Goal: Task Accomplishment & Management: Complete application form

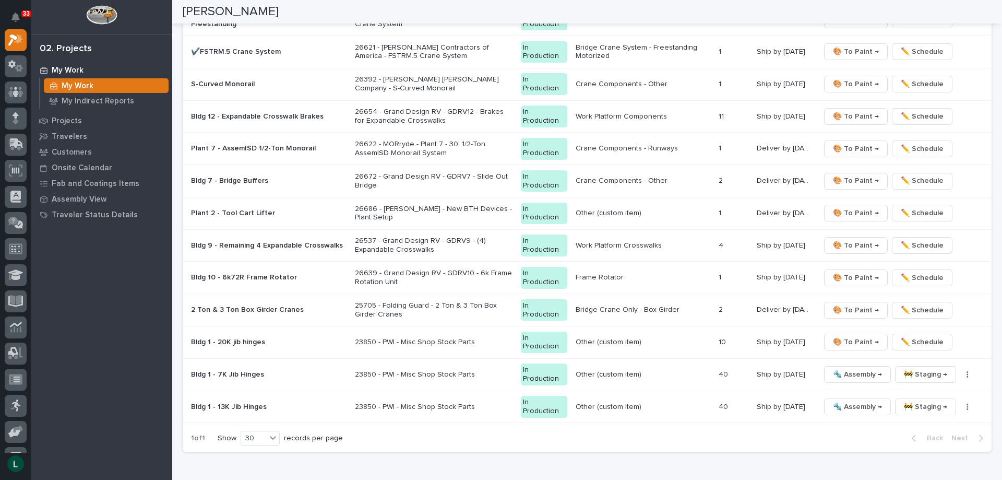
scroll to position [1253, 0]
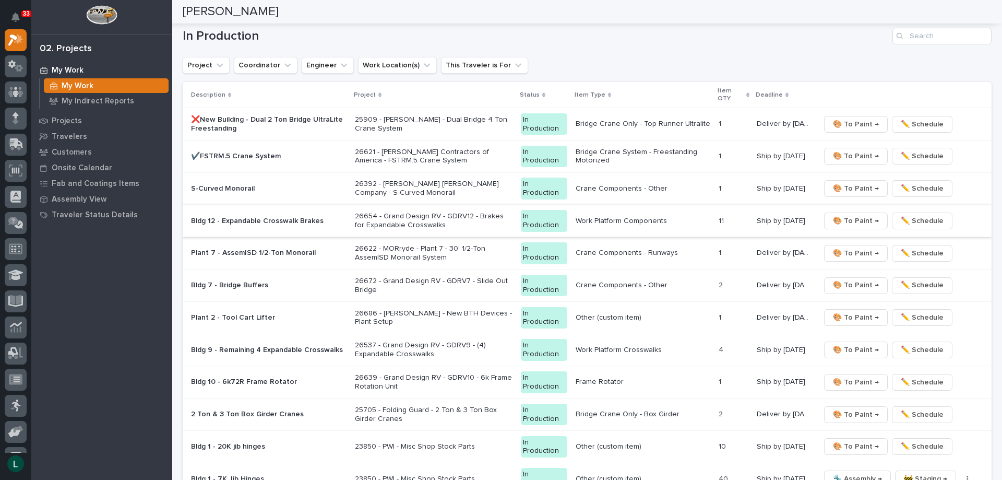
click at [846, 216] on span "🎨 To Paint →" at bounding box center [856, 221] width 46 height 13
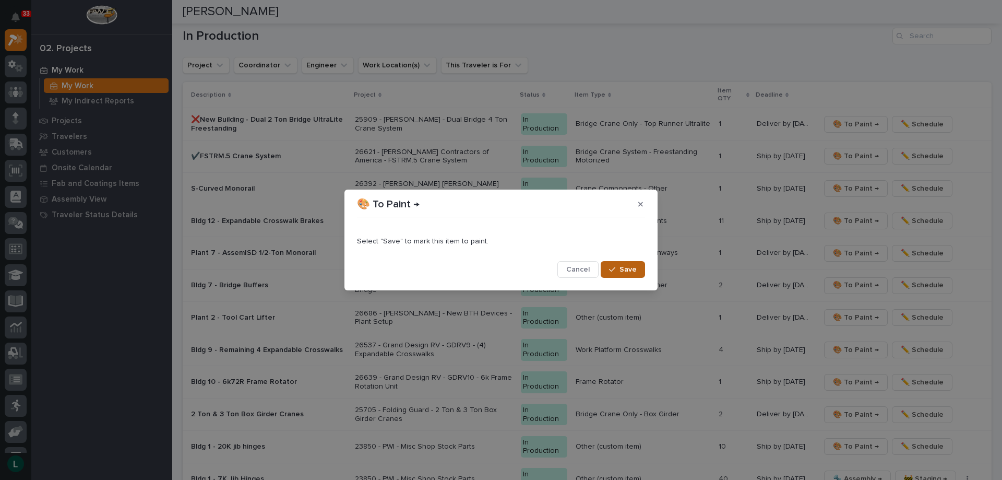
click at [624, 267] on span "Save" at bounding box center [628, 269] width 17 height 9
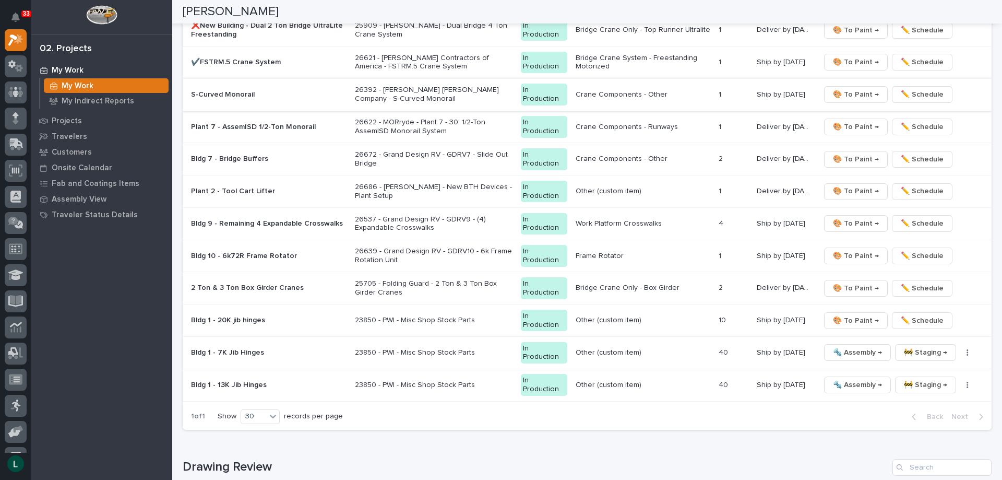
scroll to position [1357, 0]
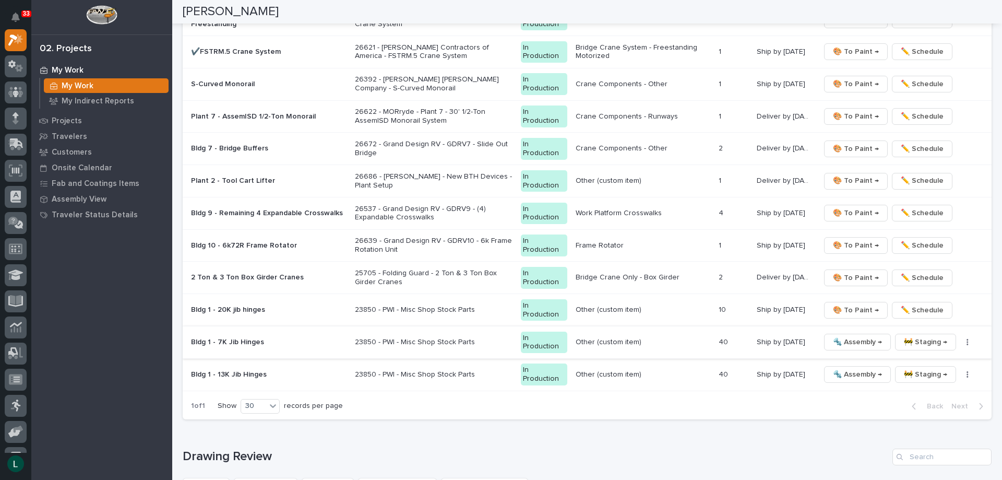
click at [844, 337] on span "🔩 Assembly →" at bounding box center [857, 342] width 49 height 13
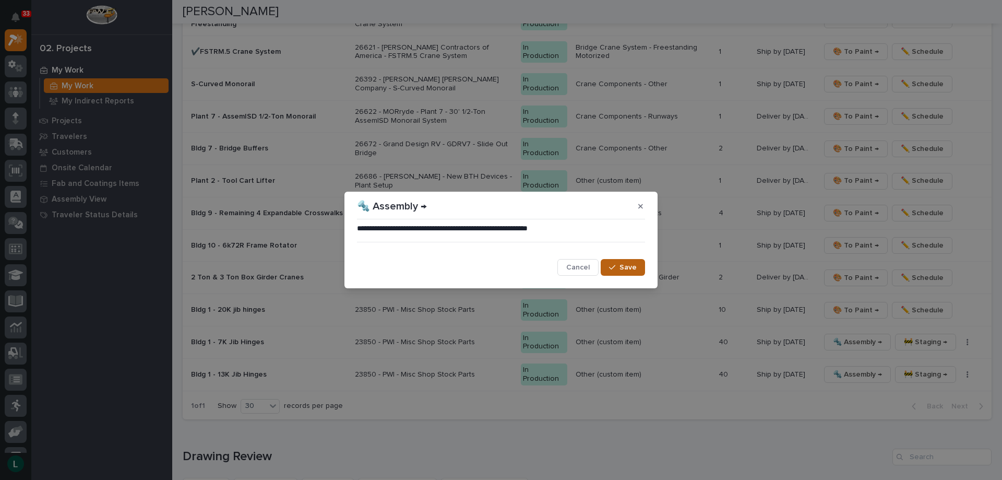
click at [629, 265] on span "Save" at bounding box center [628, 267] width 17 height 9
click at [574, 265] on td "Bridge Crane Only - Box Girder" at bounding box center [644, 278] width 144 height 32
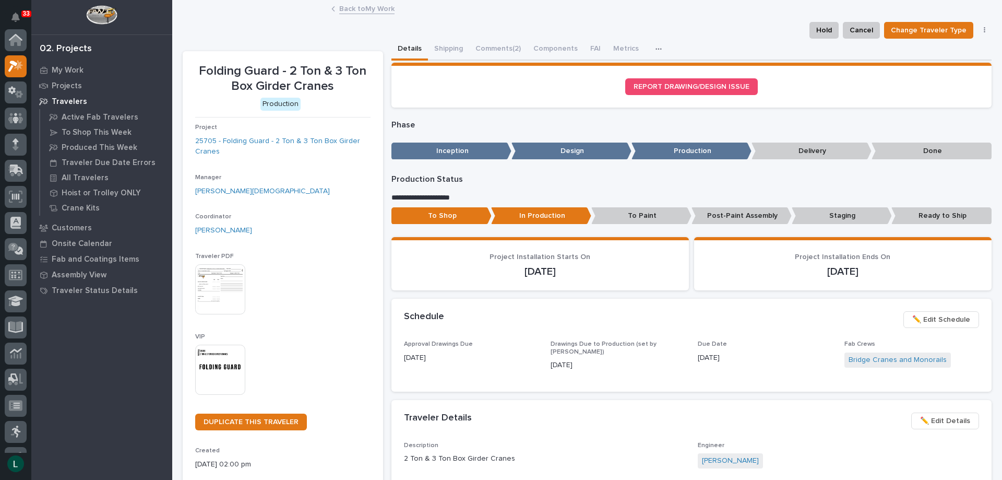
click at [341, 8] on link "Back to My Work" at bounding box center [366, 8] width 55 height 12
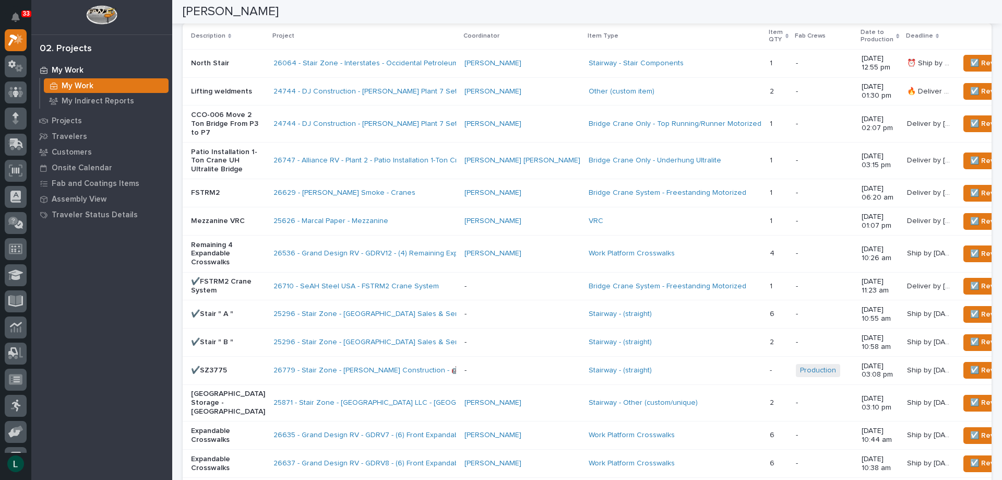
scroll to position [1148, 0]
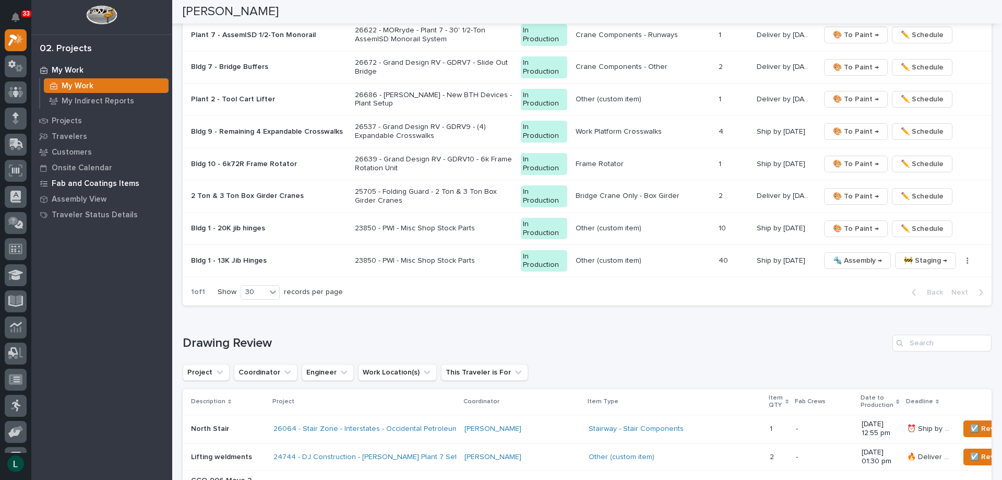
click at [74, 181] on p "Fab and Coatings Items" at bounding box center [96, 183] width 88 height 9
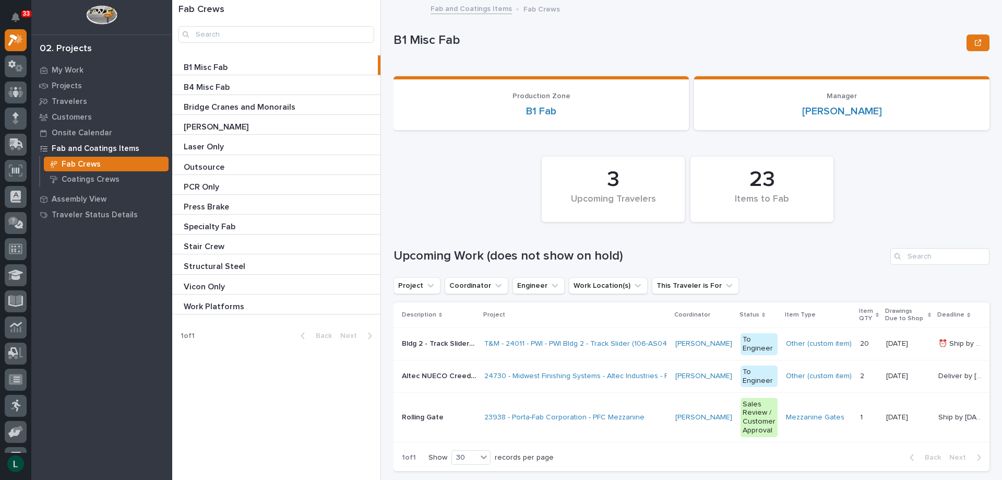
scroll to position [209, 0]
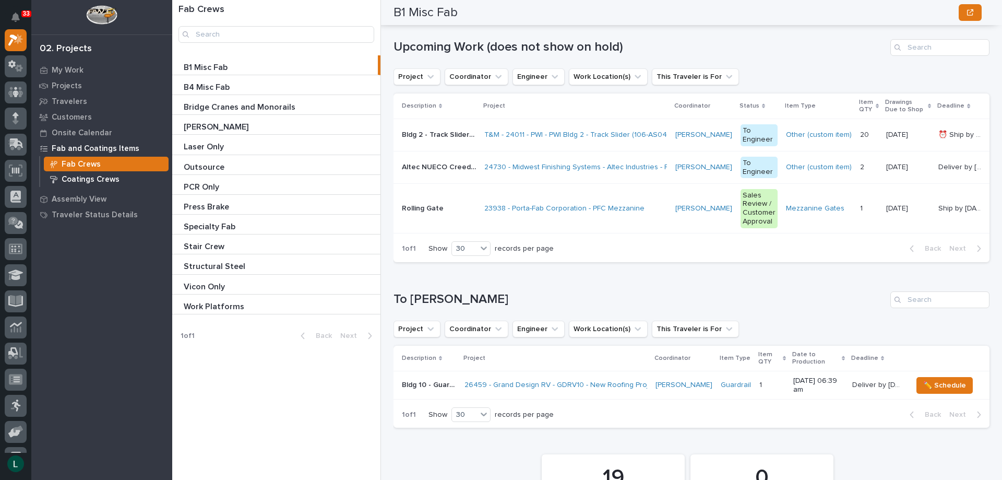
click at [96, 177] on p "Coatings Crews" at bounding box center [91, 179] width 58 height 9
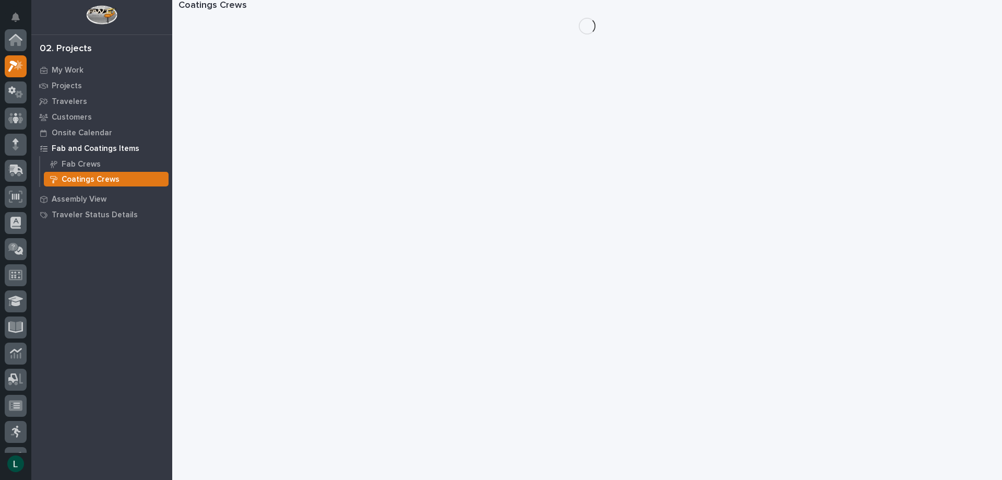
scroll to position [26, 0]
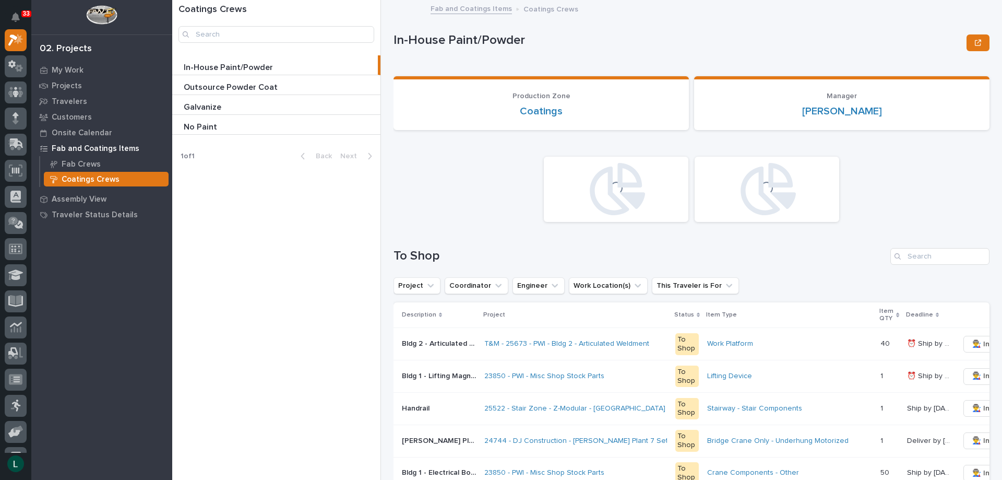
click at [288, 65] on p at bounding box center [277, 68] width 187 height 10
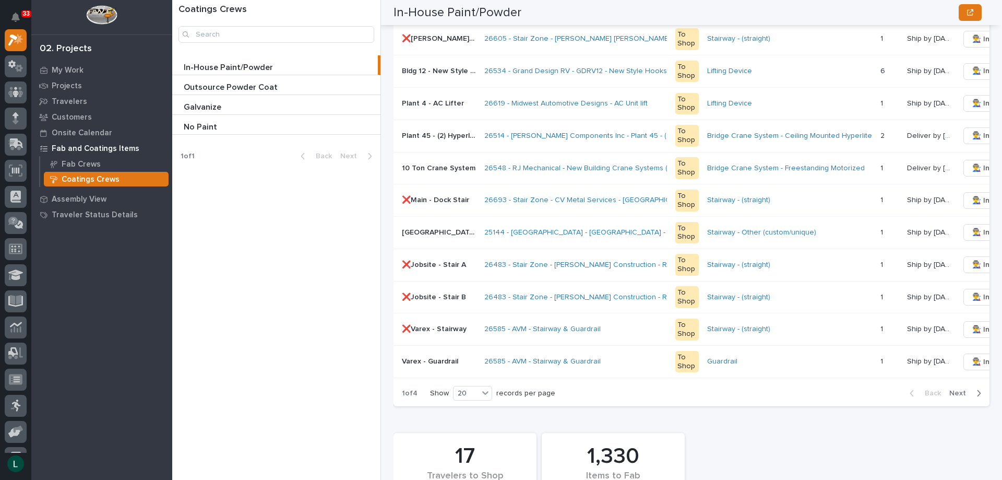
scroll to position [626, 0]
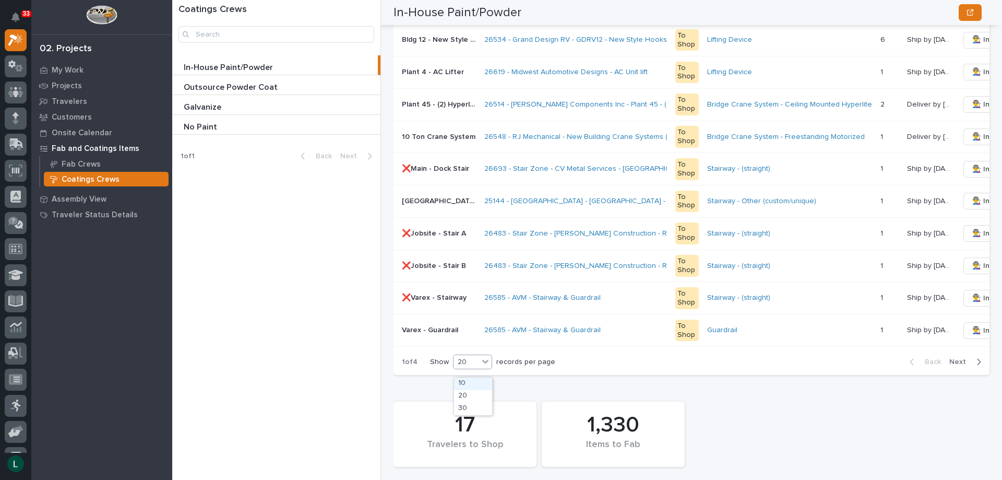
click at [479, 366] on div "20" at bounding box center [466, 362] width 25 height 11
click at [469, 408] on div "30" at bounding box center [473, 408] width 38 height 13
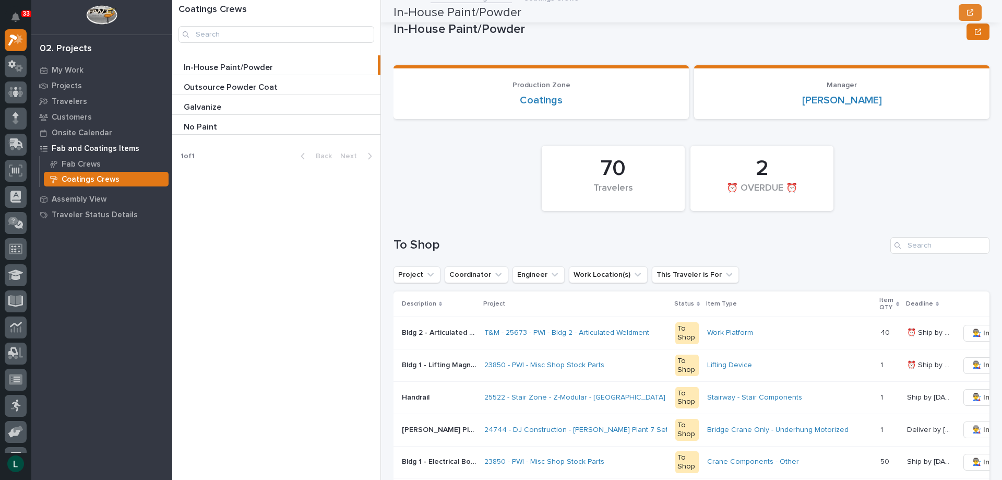
scroll to position [0, 0]
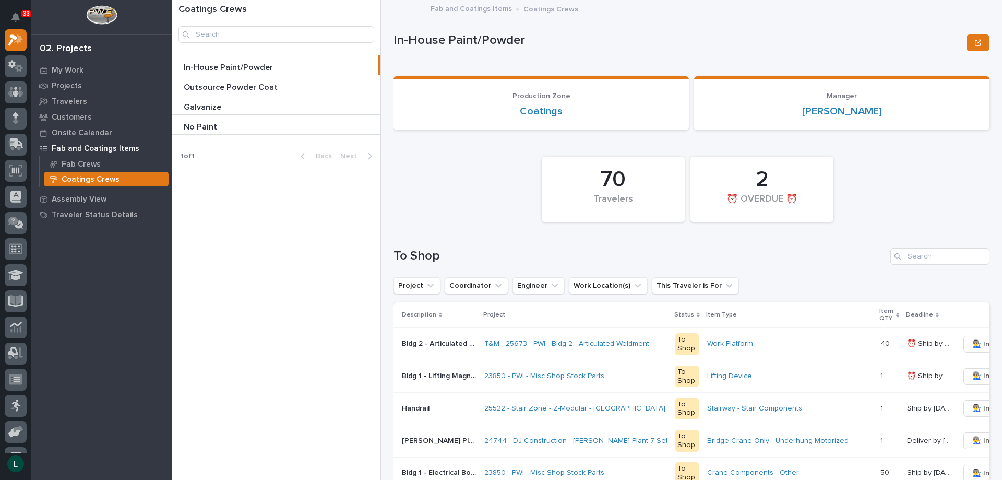
click at [236, 122] on div "No Paint No Paint" at bounding box center [276, 124] width 208 height 19
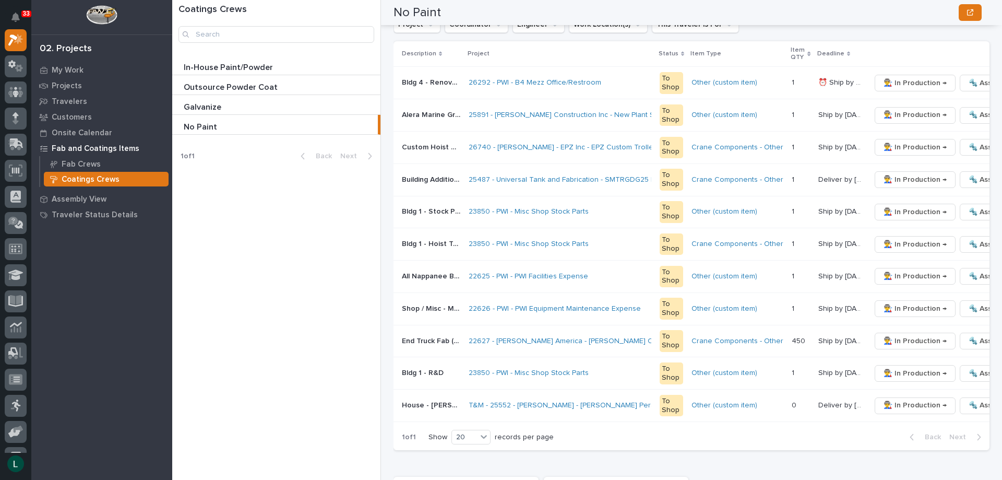
scroll to position [313, 0]
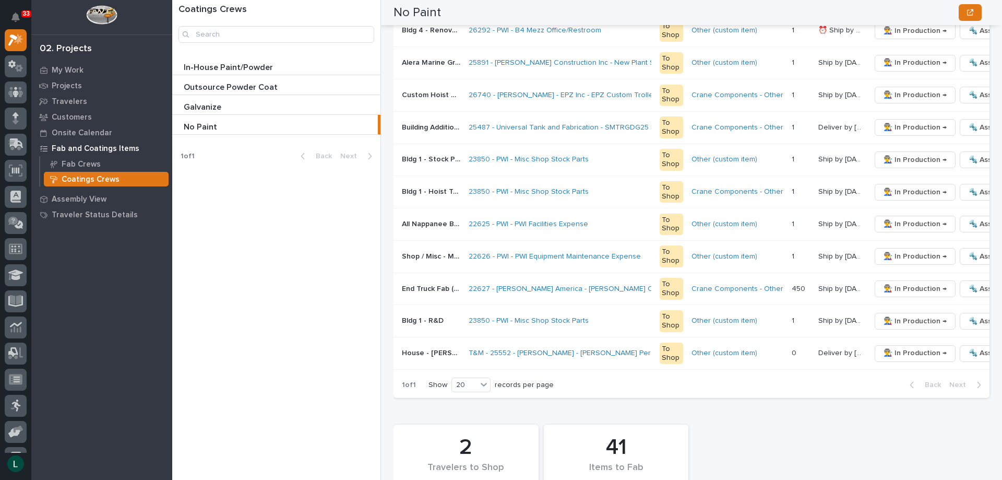
click at [264, 63] on p "In-House Paint/Powder" at bounding box center [229, 67] width 91 height 12
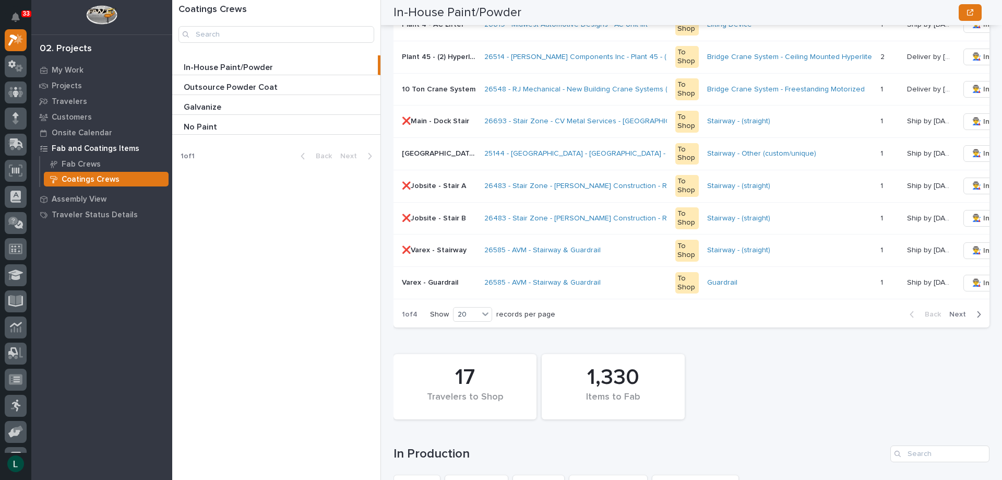
scroll to position [679, 0]
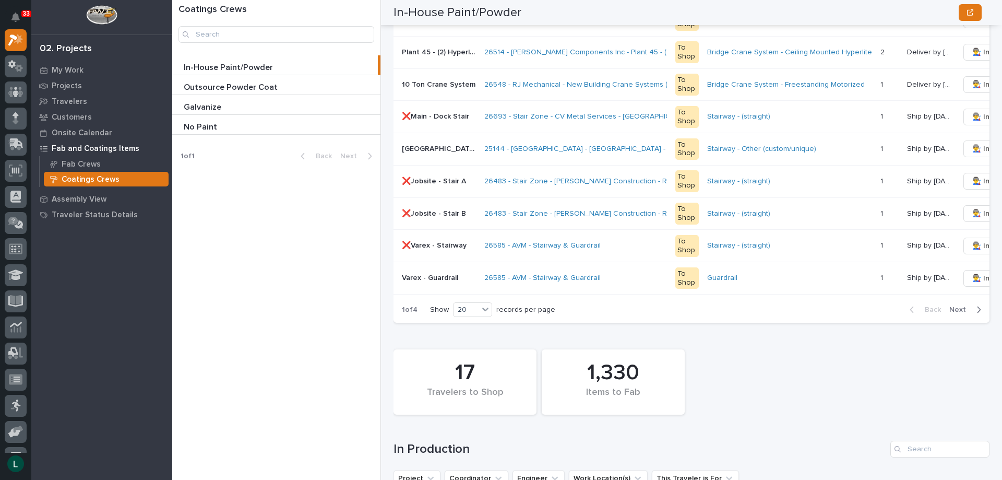
click at [978, 313] on icon "button" at bounding box center [980, 309] width 4 height 6
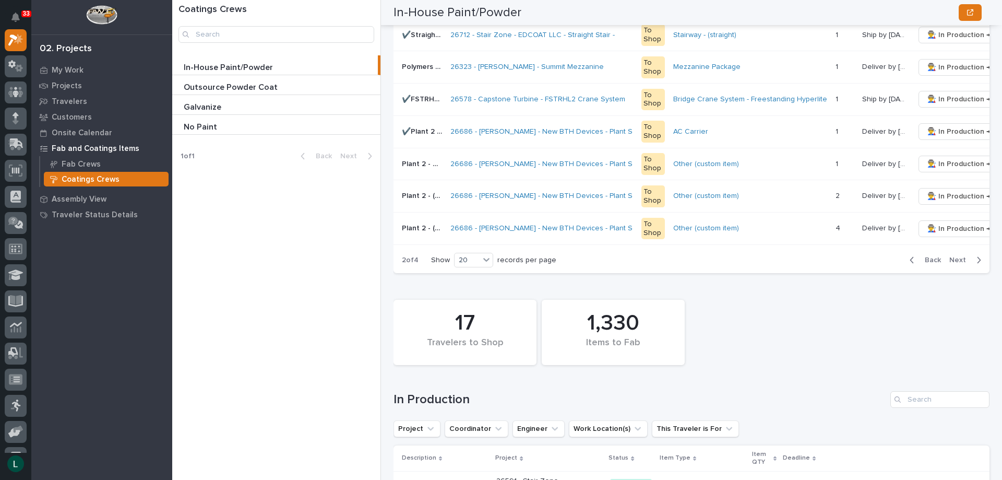
scroll to position [783, 0]
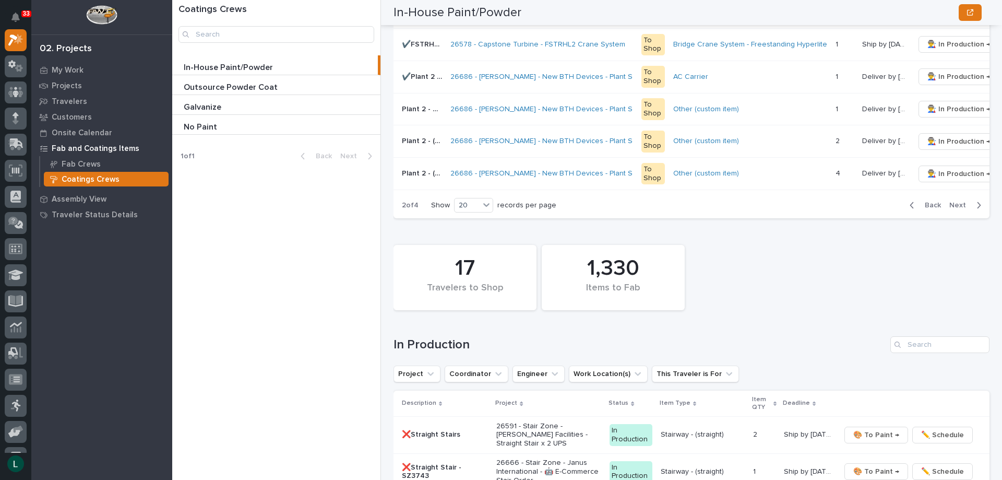
click at [977, 210] on icon "button" at bounding box center [979, 204] width 5 height 9
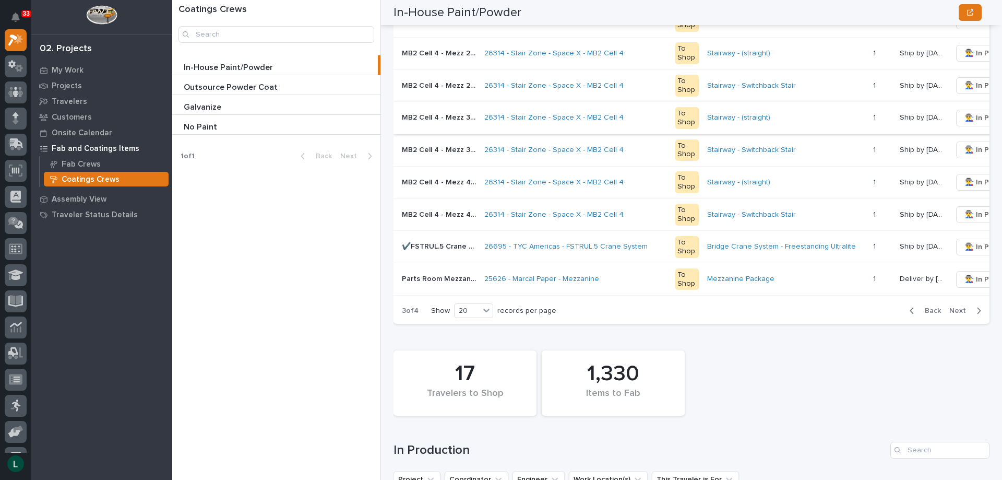
scroll to position [679, 0]
click at [977, 314] on icon "button" at bounding box center [979, 309] width 5 height 9
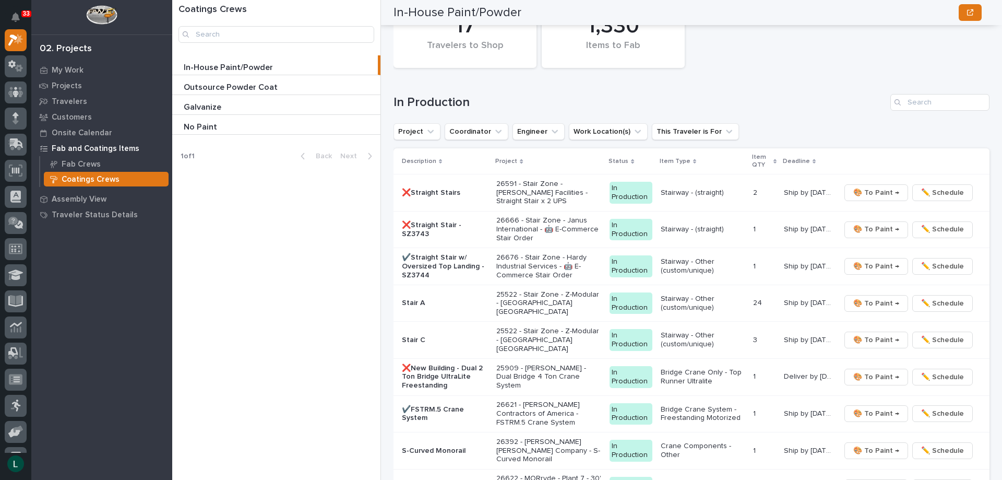
scroll to position [731, 0]
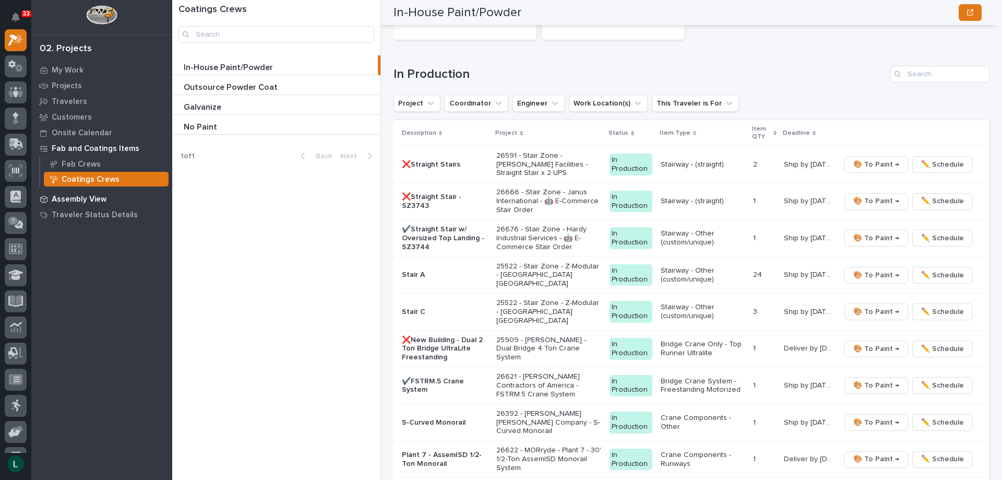
click at [79, 196] on p "Assembly View" at bounding box center [79, 199] width 55 height 9
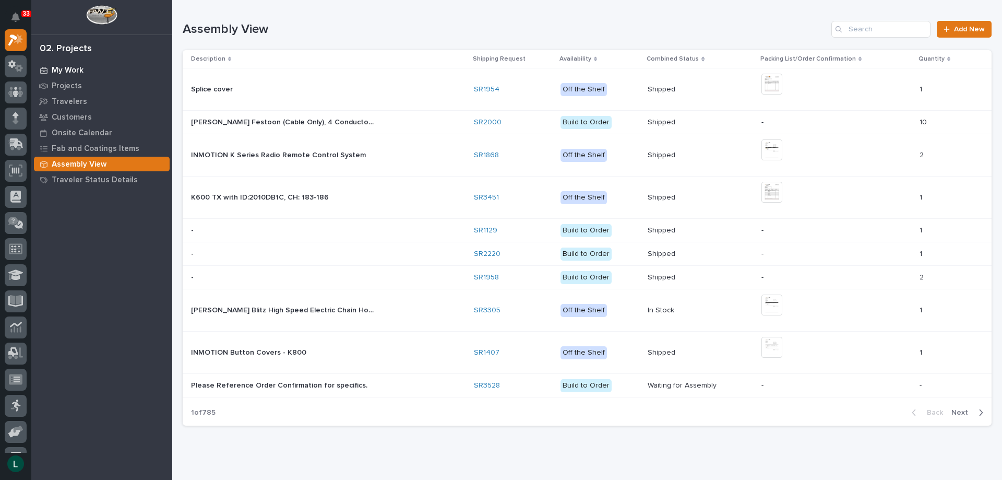
click at [62, 69] on p "My Work" at bounding box center [68, 70] width 32 height 9
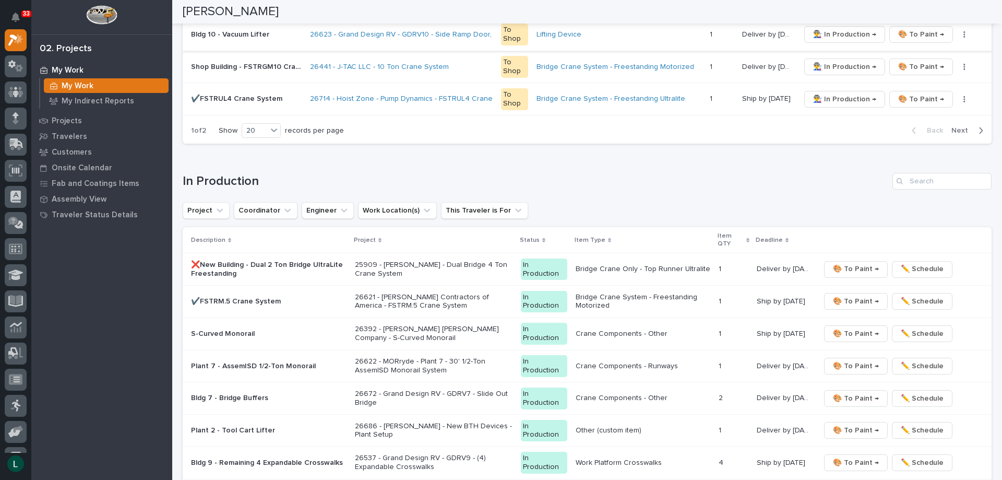
scroll to position [679, 0]
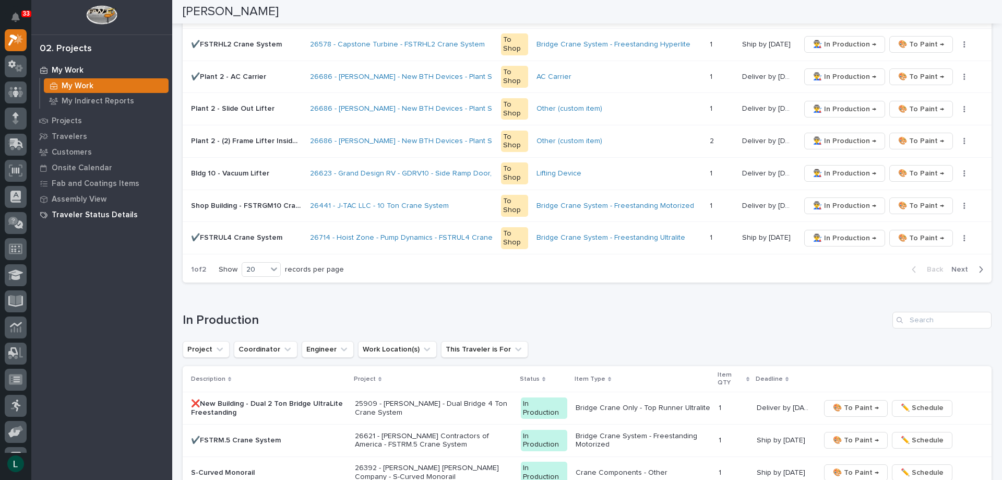
click at [68, 212] on p "Traveler Status Details" at bounding box center [95, 214] width 86 height 9
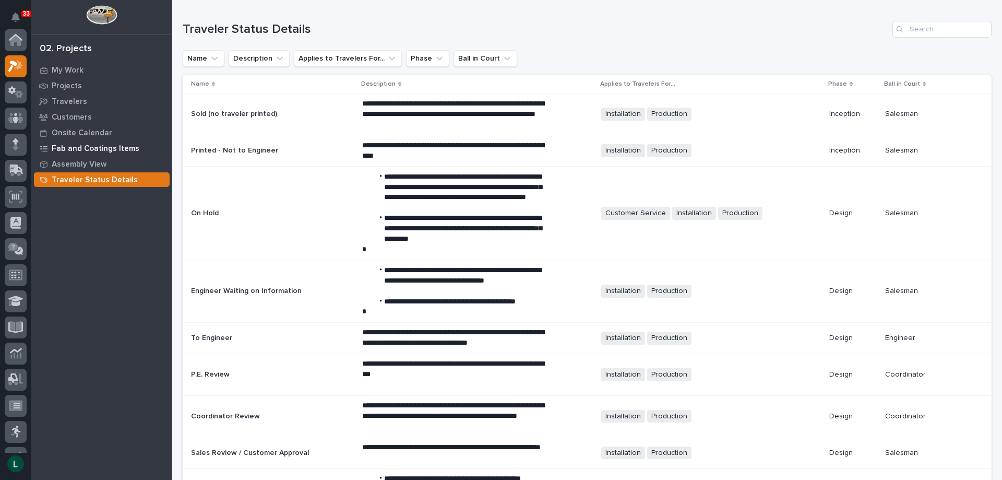
click at [68, 149] on p "Fab and Coatings Items" at bounding box center [96, 148] width 88 height 9
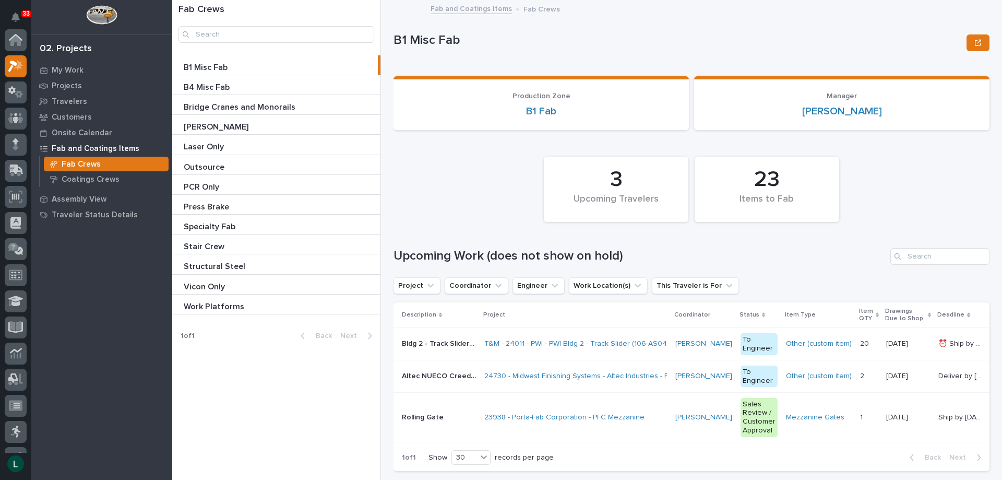
scroll to position [26, 0]
click at [68, 147] on p "Fab and Coatings Items" at bounding box center [96, 148] width 88 height 9
click at [106, 147] on p "Fab and Coatings Items" at bounding box center [96, 148] width 88 height 9
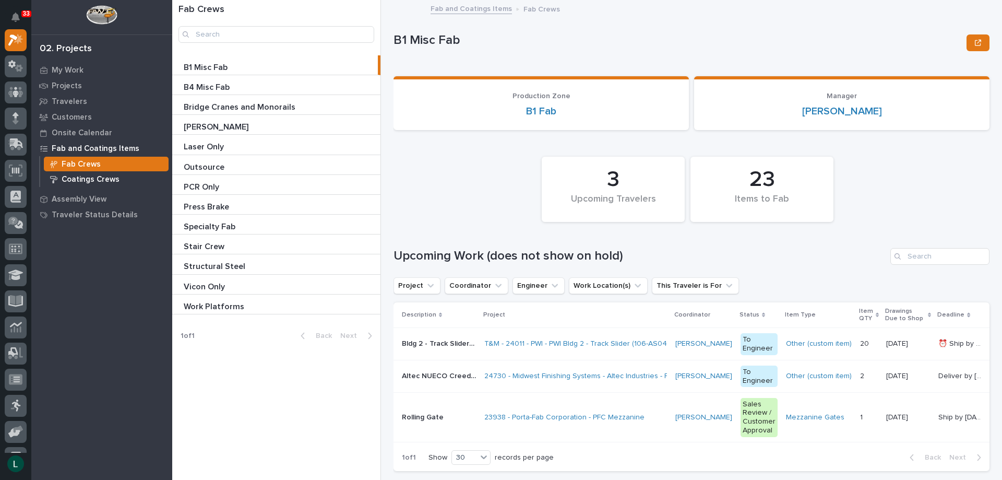
click at [67, 175] on p "Coatings Crews" at bounding box center [91, 179] width 58 height 9
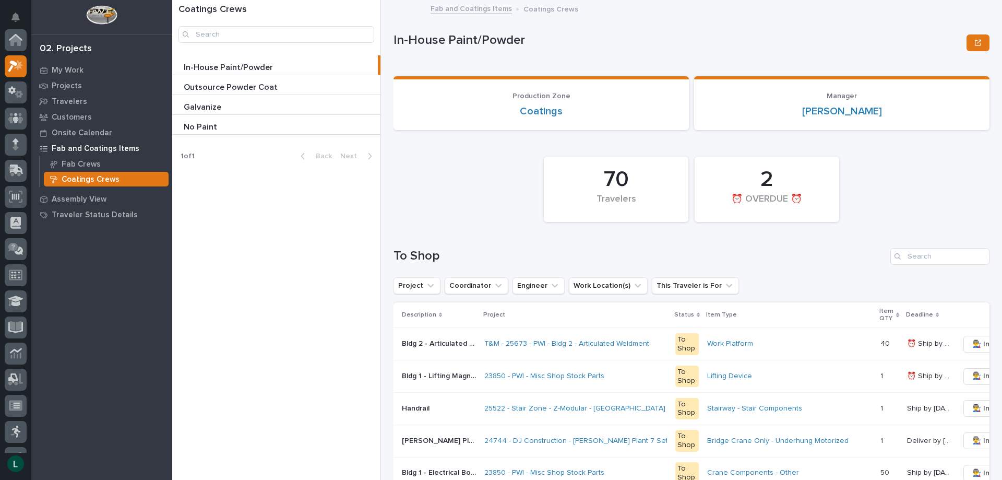
click at [66, 180] on p "Coatings Crews" at bounding box center [91, 179] width 58 height 9
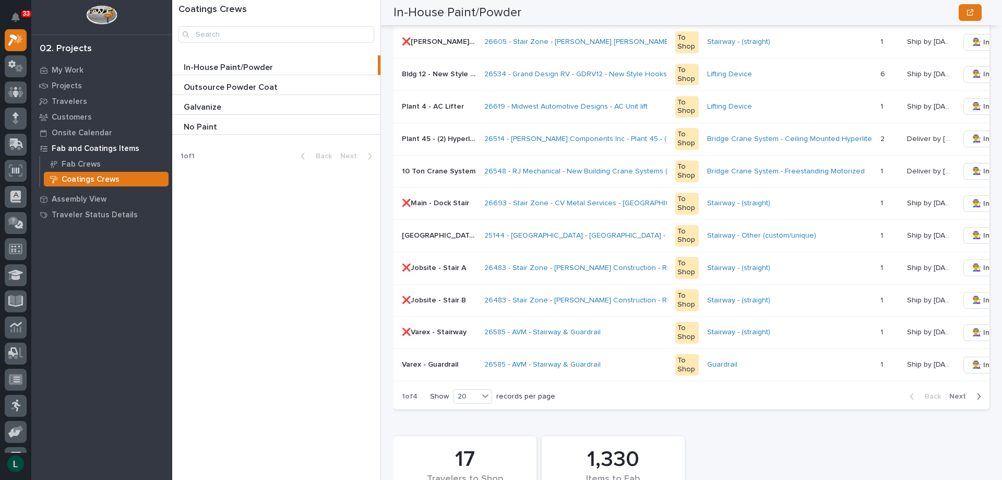
scroll to position [626, 0]
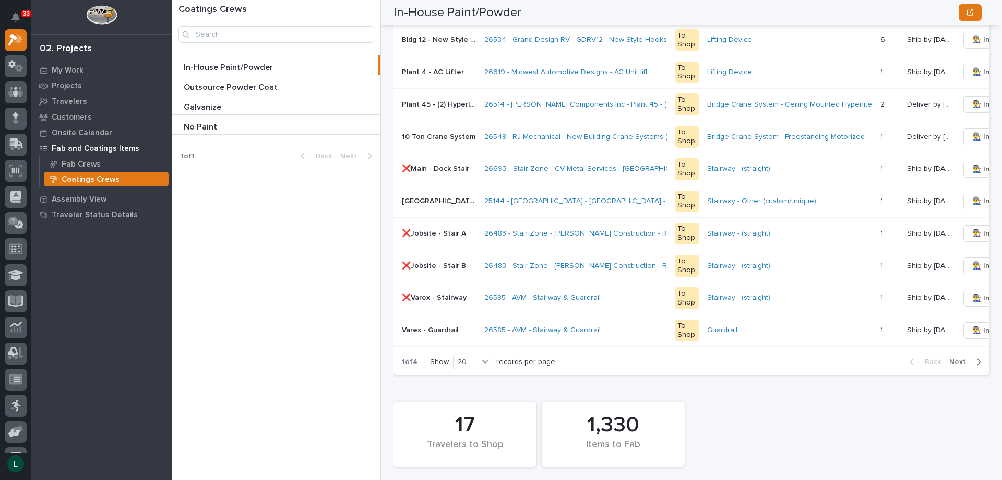
drag, startPoint x: 970, startPoint y: 365, endPoint x: 975, endPoint y: 360, distance: 7.1
click at [977, 366] on icon "button" at bounding box center [979, 361] width 5 height 9
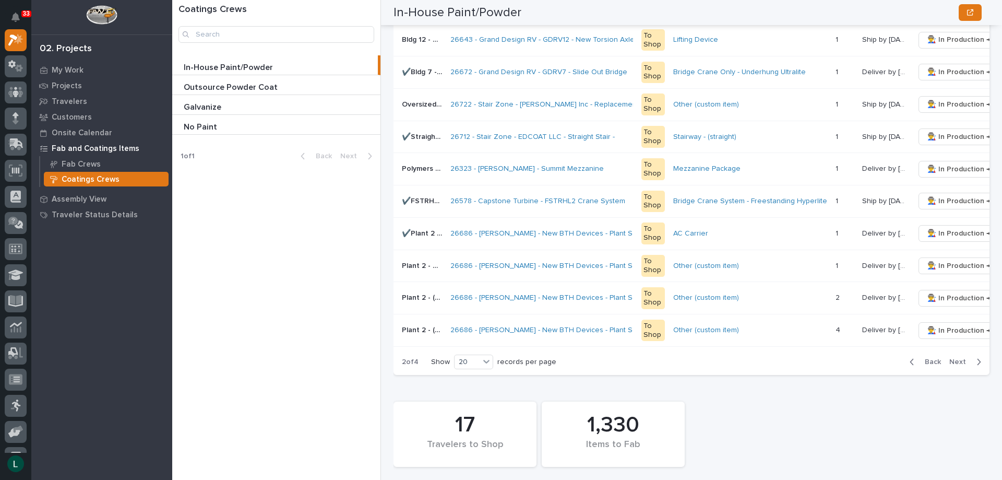
click at [977, 366] on icon "button" at bounding box center [979, 361] width 5 height 9
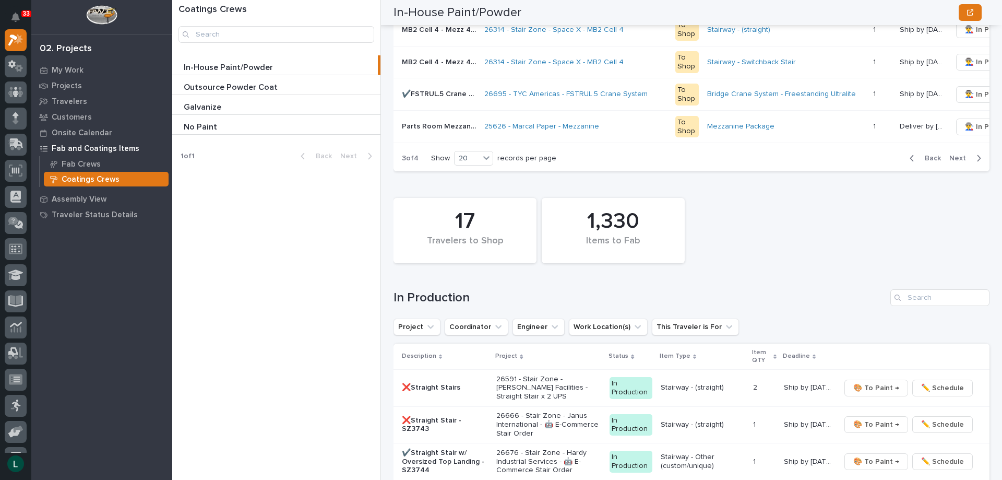
scroll to position [835, 0]
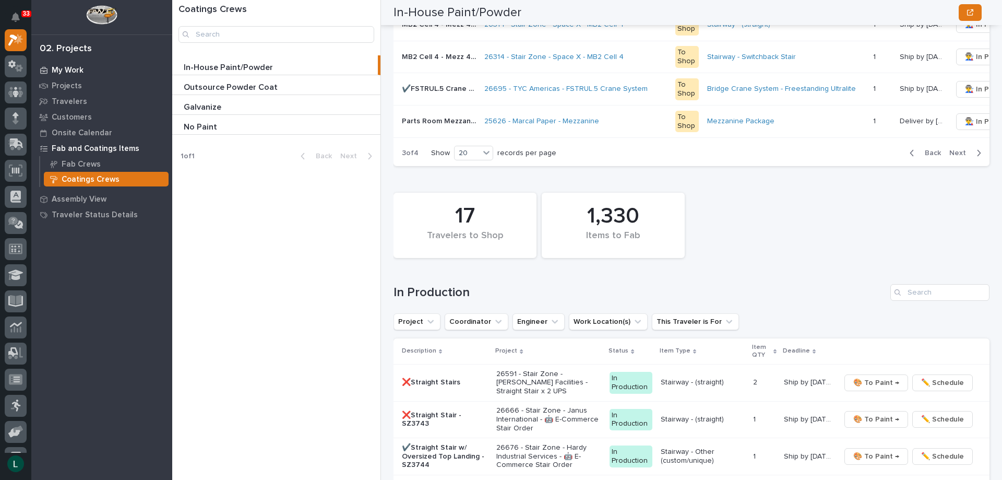
click at [49, 68] on div "My Work" at bounding box center [102, 70] width 136 height 15
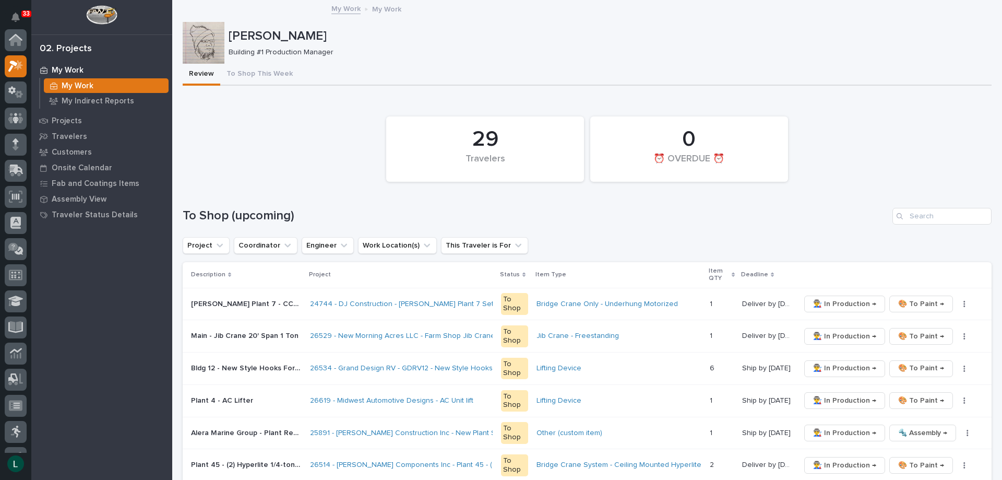
scroll to position [26, 0]
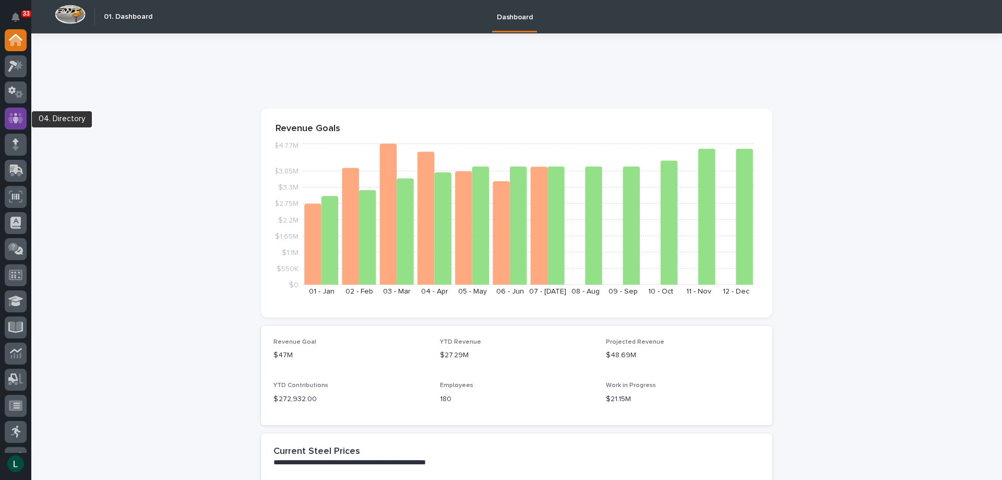
click at [14, 116] on icon at bounding box center [15, 118] width 15 height 12
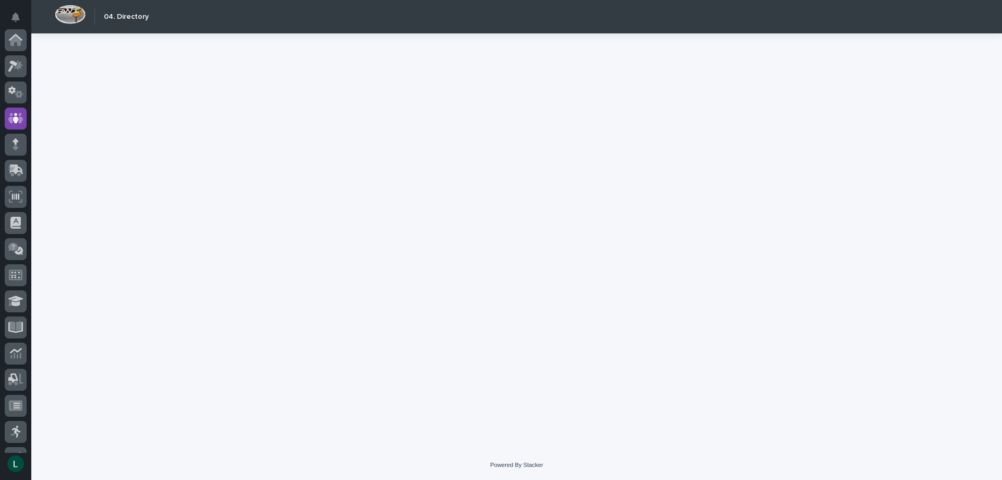
scroll to position [78, 0]
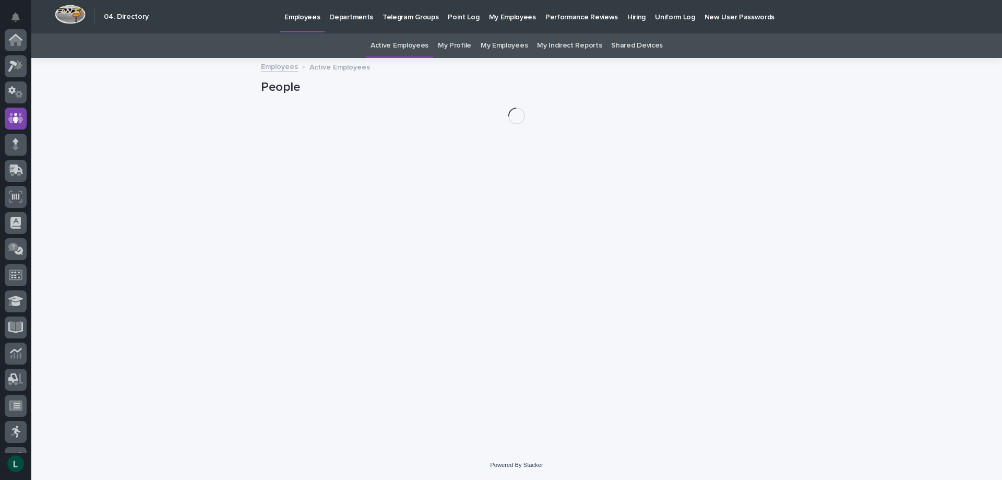
scroll to position [78, 0]
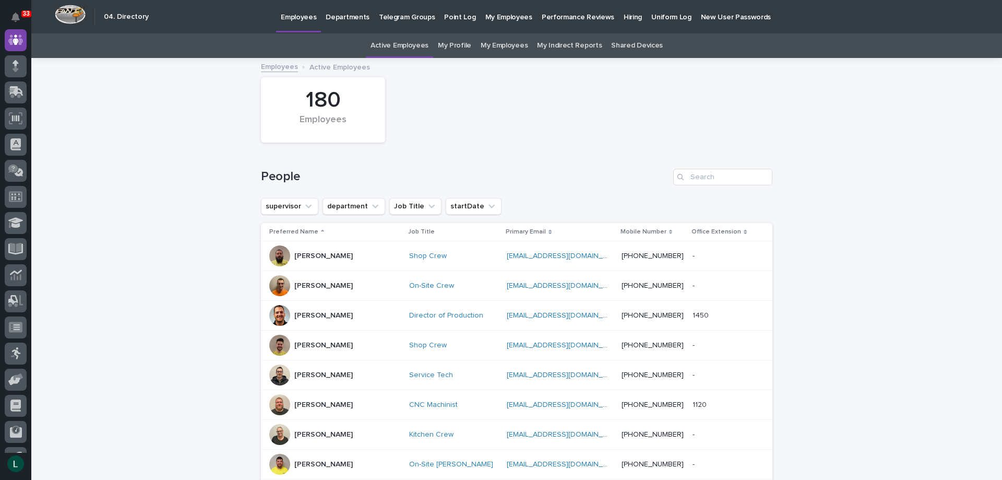
click at [504, 44] on link "My Employees" at bounding box center [504, 45] width 47 height 25
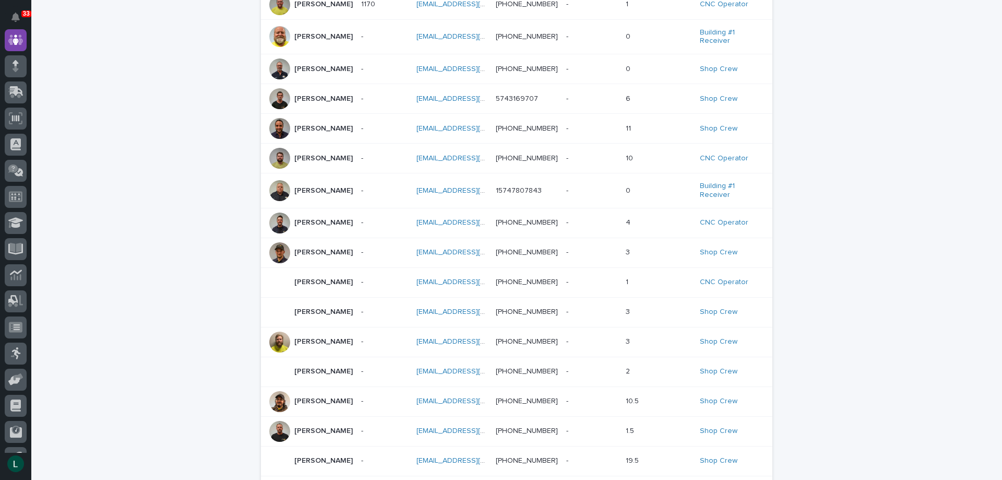
scroll to position [209, 0]
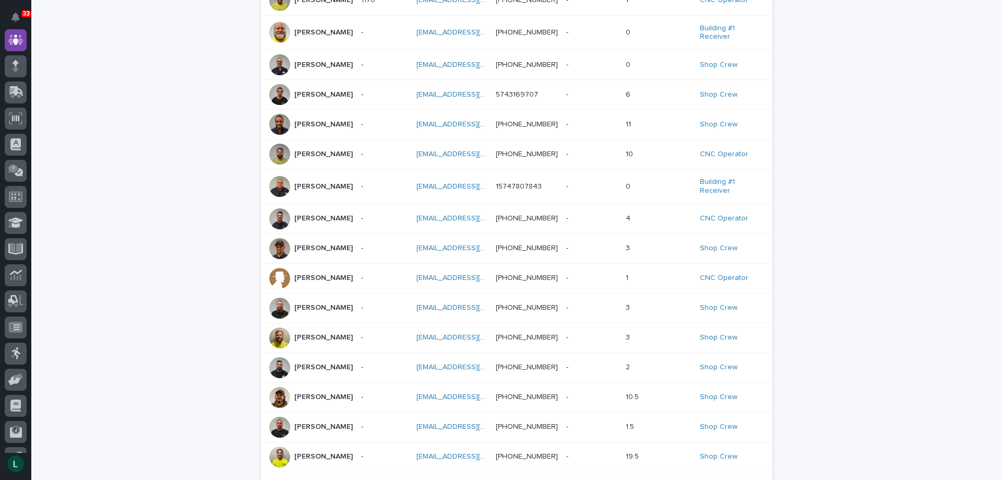
click at [310, 312] on p "Matt Meinert" at bounding box center [323, 307] width 58 height 9
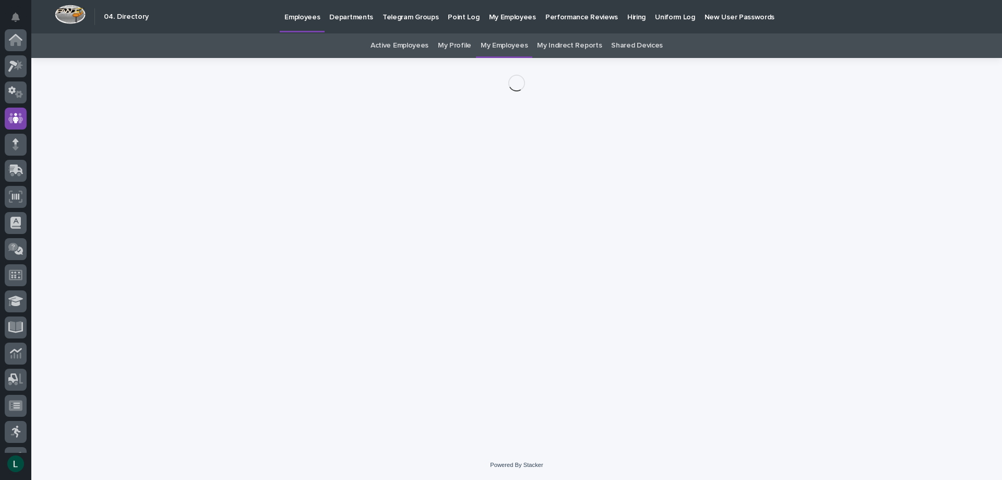
scroll to position [78, 0]
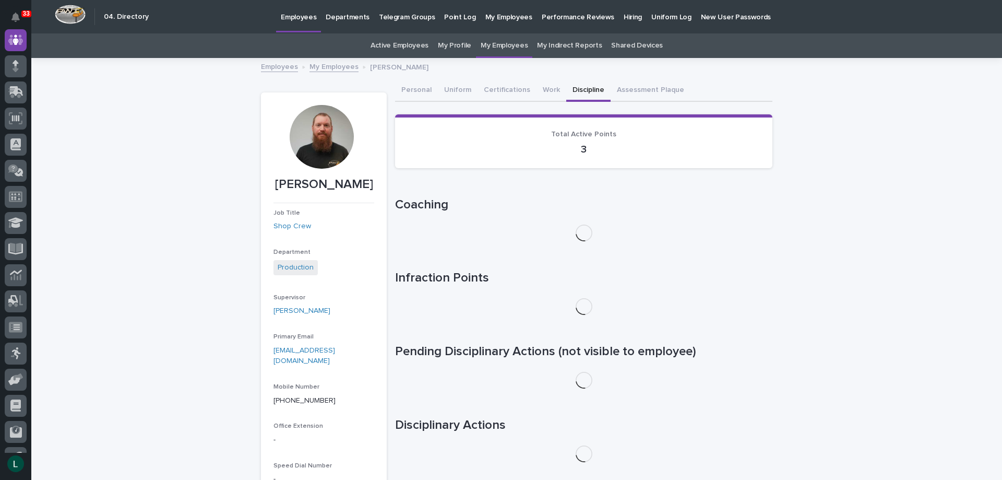
click at [574, 87] on button "Discipline" at bounding box center [588, 91] width 44 height 22
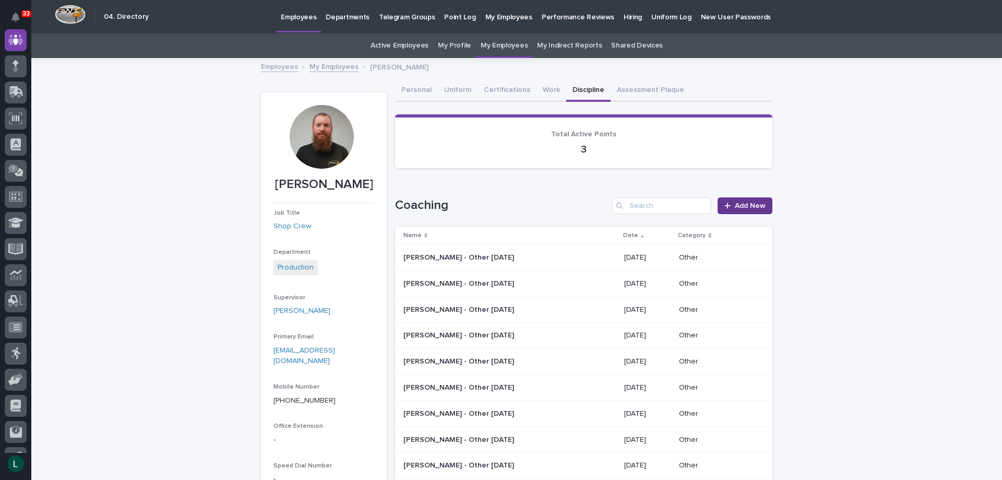
click at [736, 203] on span "Add New" at bounding box center [750, 205] width 31 height 7
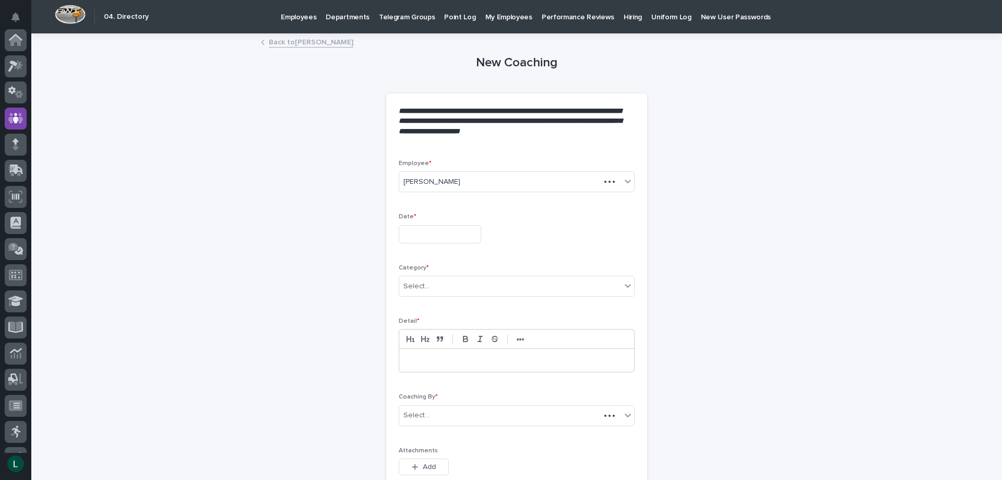
scroll to position [78, 0]
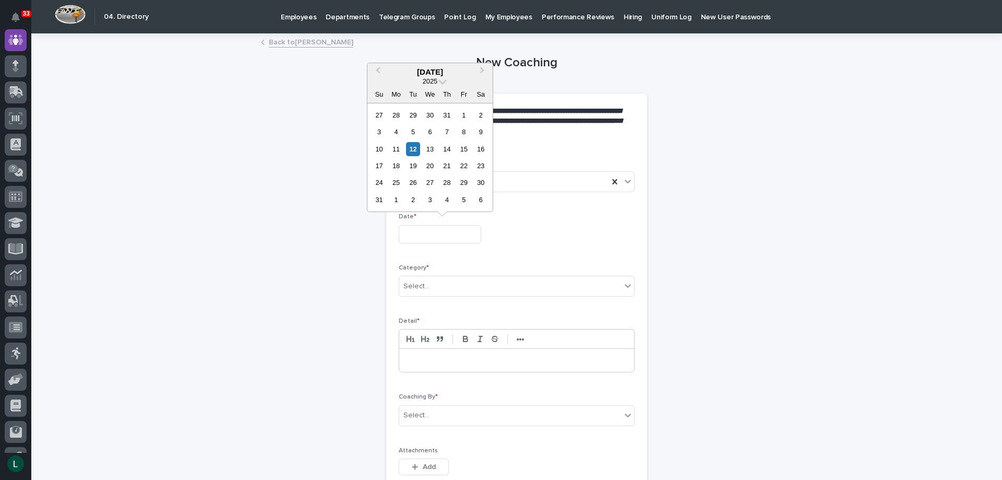
click at [437, 231] on input "text" at bounding box center [440, 234] width 82 height 18
click at [411, 147] on div "12" at bounding box center [413, 149] width 14 height 14
type input "**********"
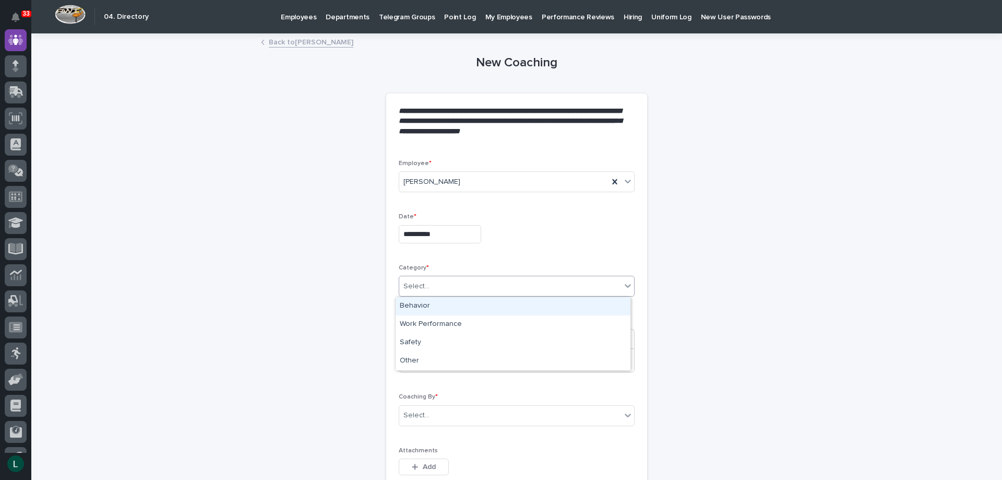
click at [489, 277] on div "Select..." at bounding box center [517, 286] width 236 height 21
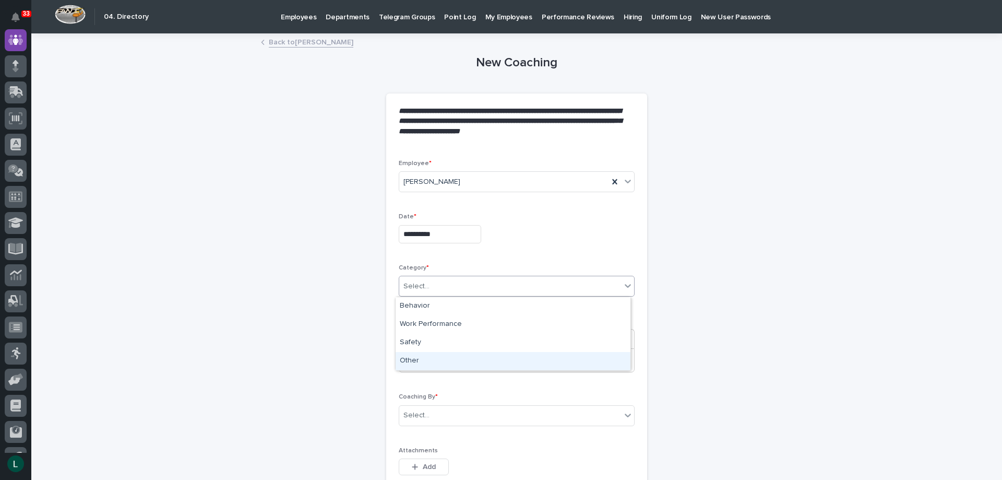
click at [524, 357] on div "Other" at bounding box center [513, 361] width 235 height 18
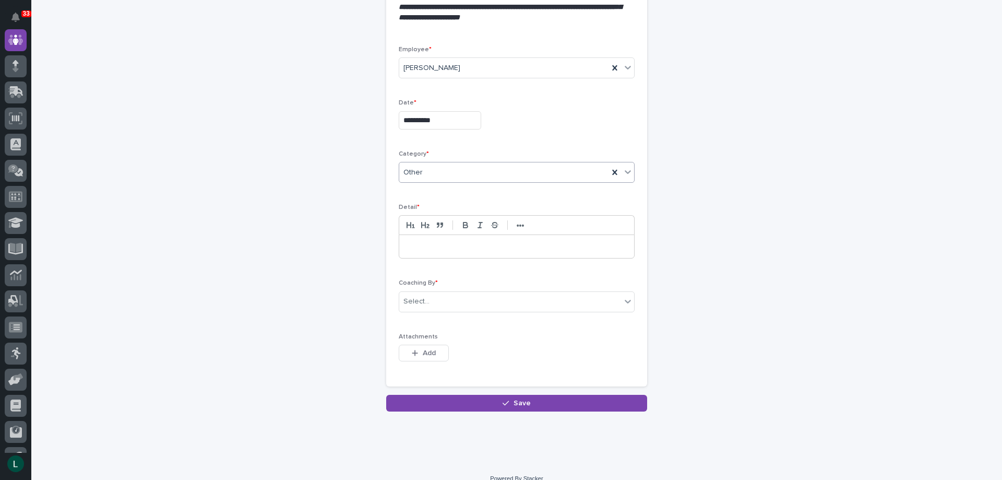
scroll to position [127, 0]
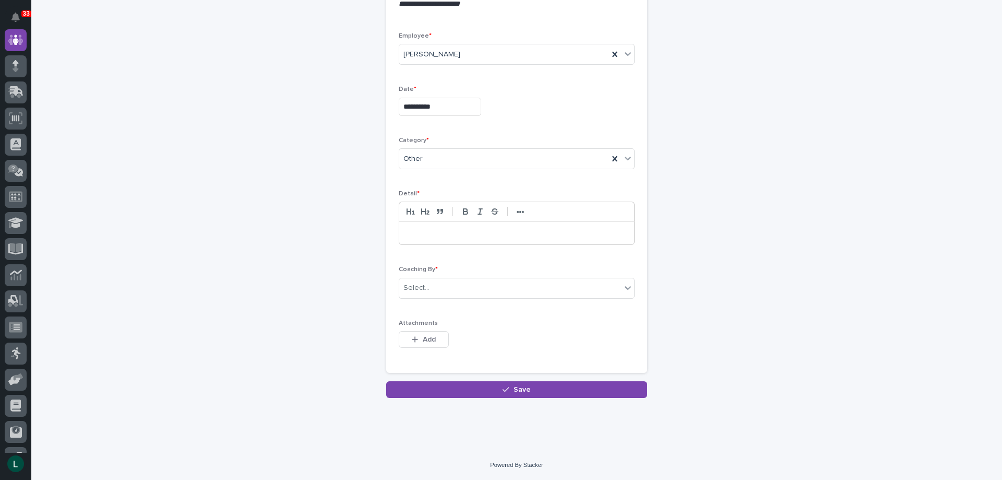
click at [537, 232] on p at bounding box center [516, 233] width 219 height 10
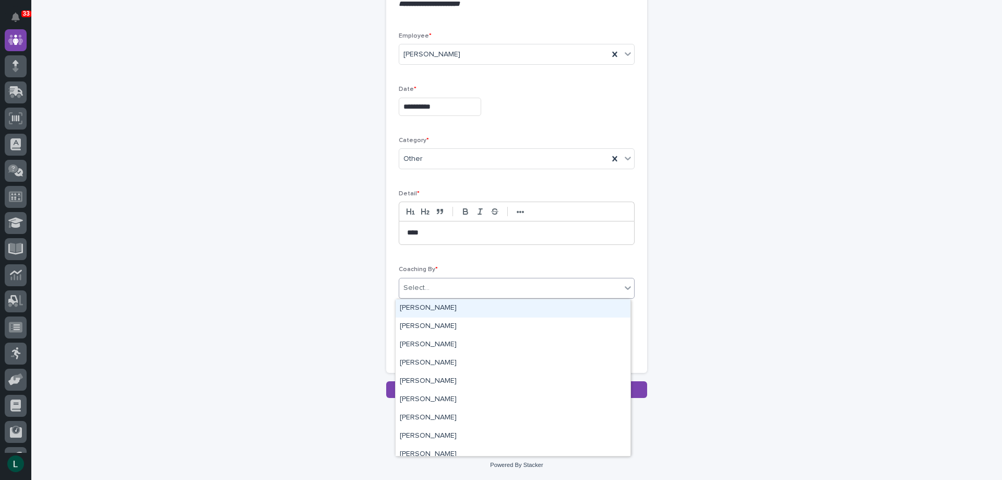
click at [492, 280] on div "Select..." at bounding box center [510, 287] width 222 height 17
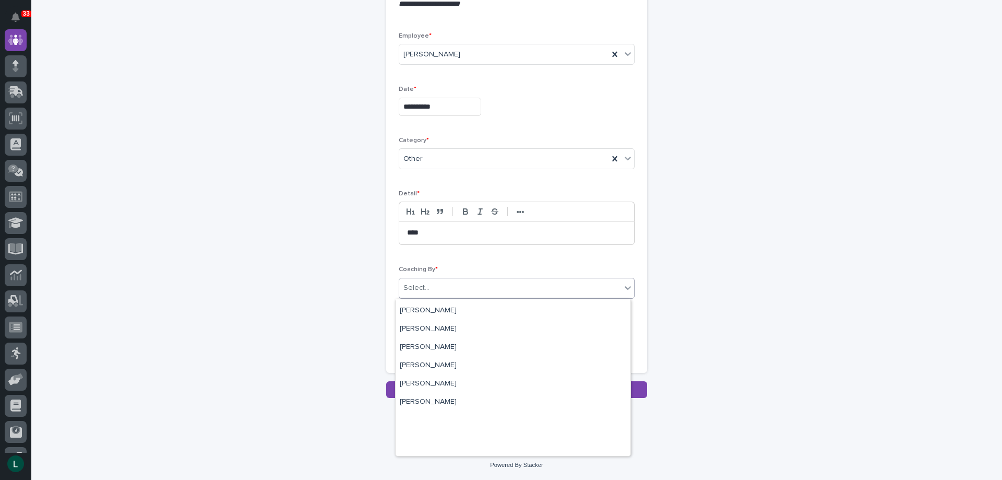
scroll to position [3163, 0]
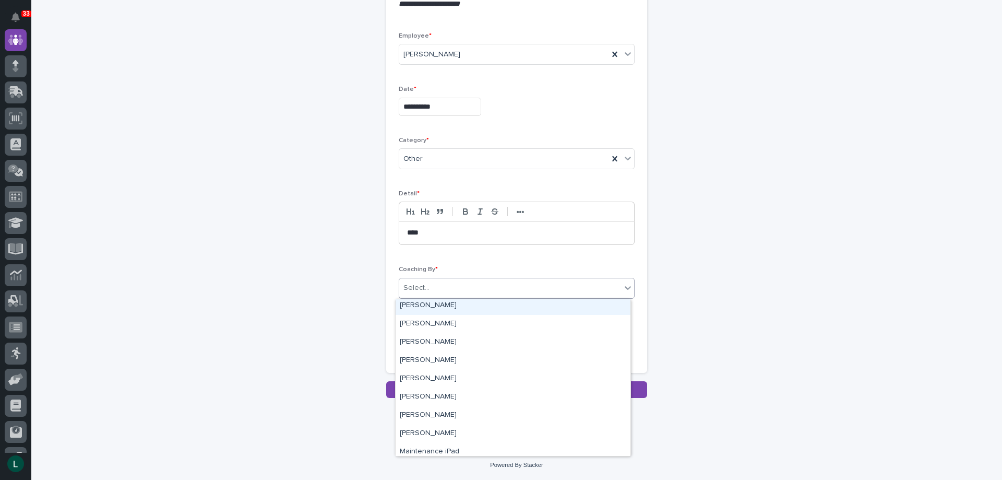
click at [418, 302] on div "[PERSON_NAME]" at bounding box center [513, 305] width 235 height 18
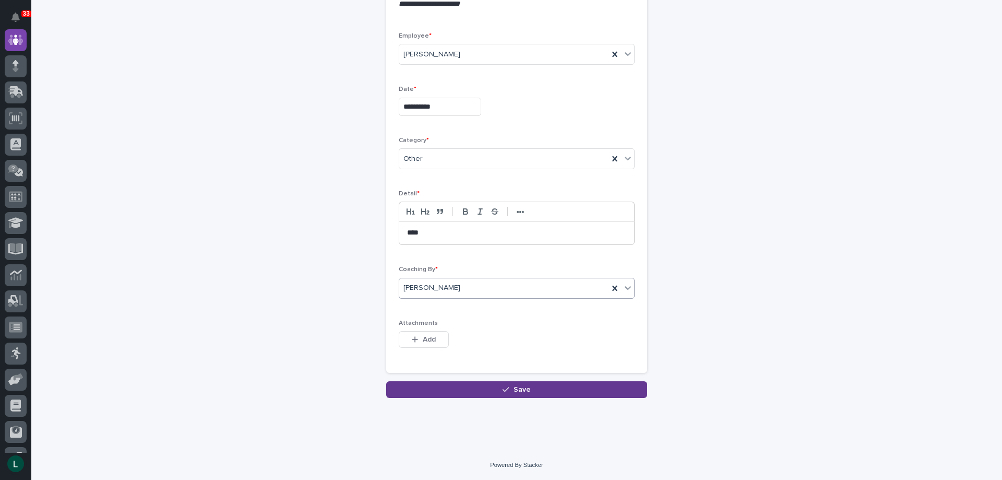
click at [515, 384] on button "Save" at bounding box center [516, 389] width 261 height 17
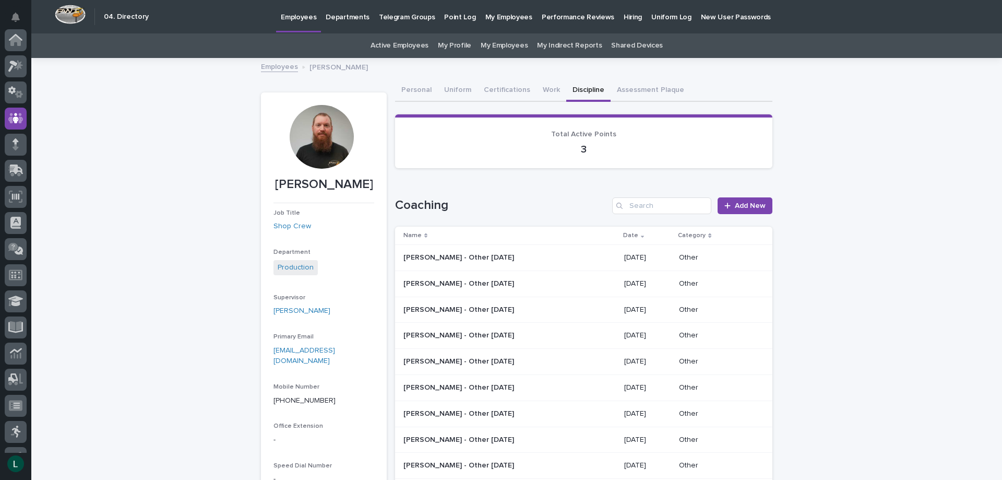
scroll to position [78, 0]
click at [299, 15] on p "Employees" at bounding box center [298, 11] width 35 height 22
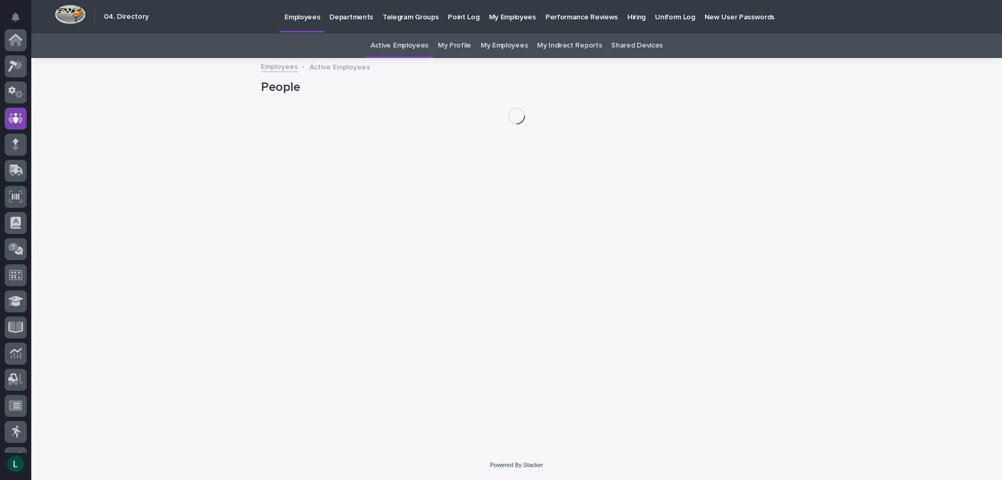
scroll to position [78, 0]
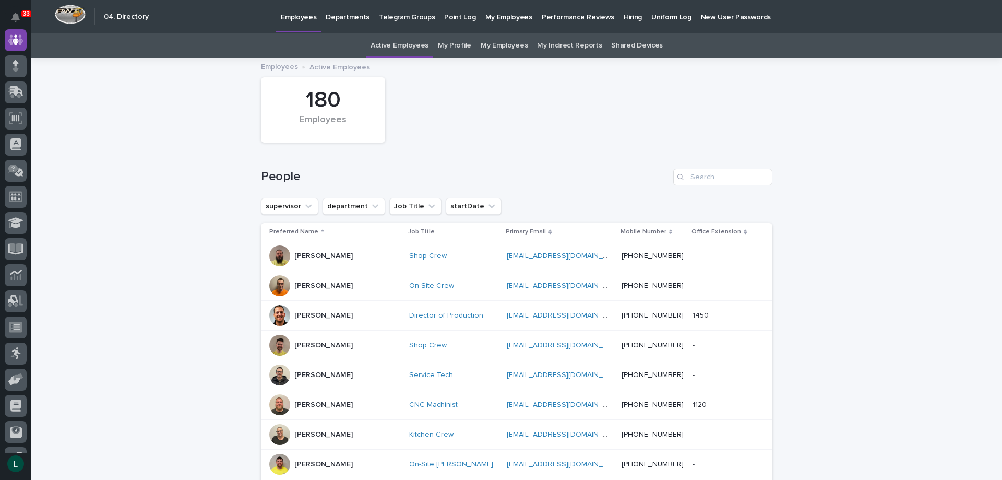
click at [344, 15] on p "Departments" at bounding box center [348, 11] width 44 height 22
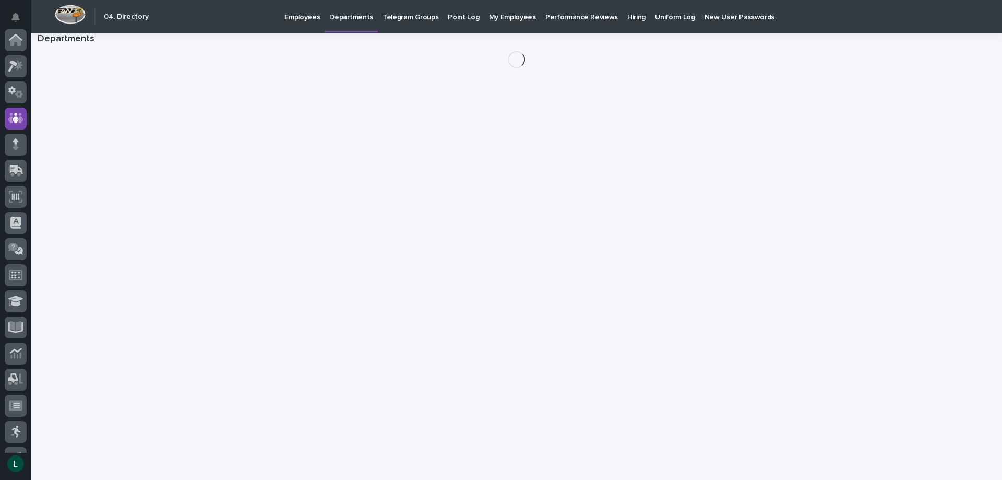
scroll to position [78, 0]
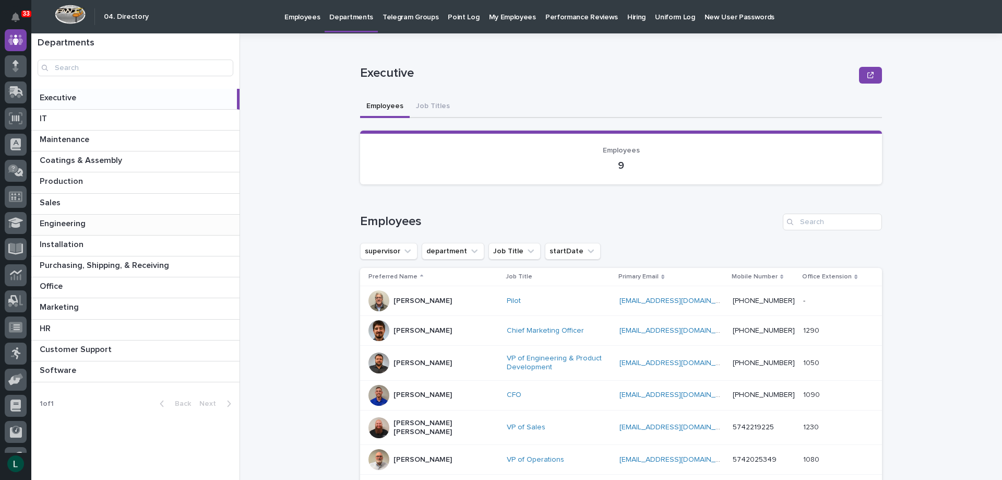
click at [111, 220] on p at bounding box center [138, 224] width 196 height 10
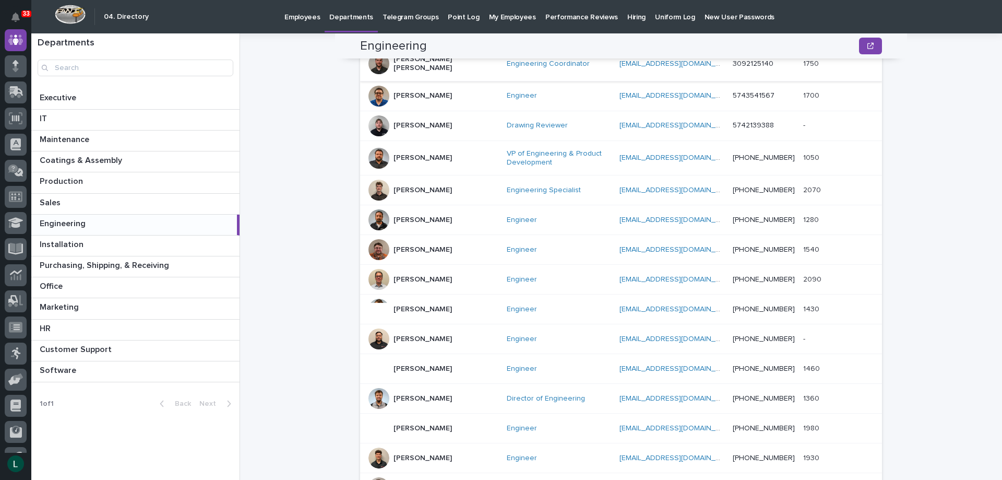
scroll to position [261, 0]
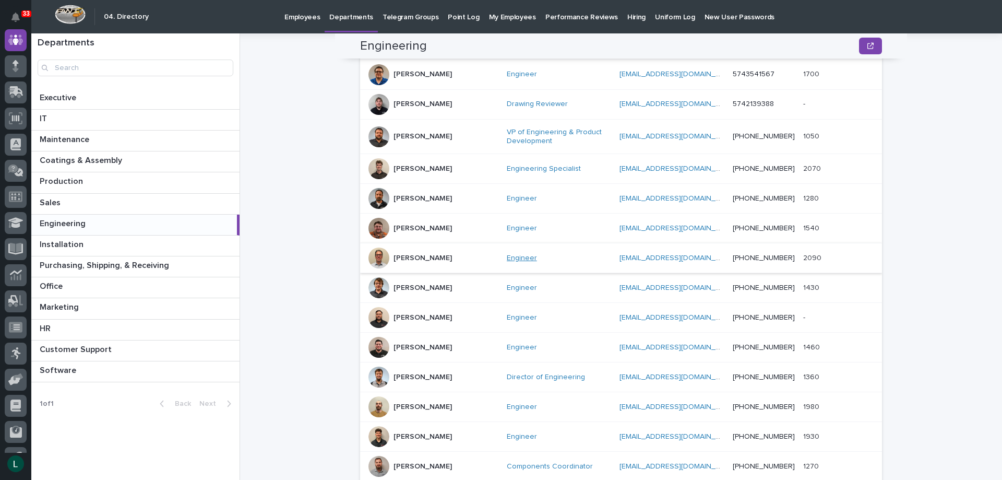
click at [507, 254] on link "Engineer" at bounding box center [522, 258] width 30 height 9
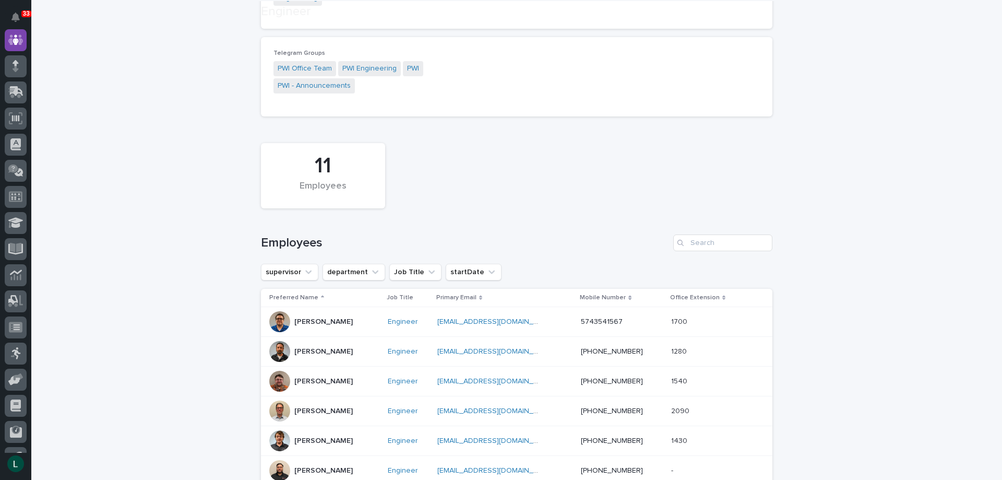
scroll to position [157, 0]
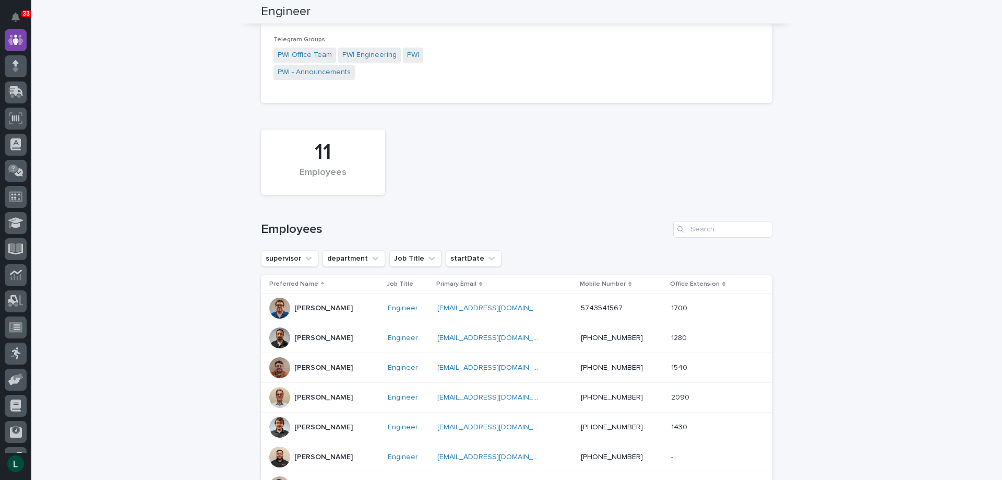
click at [284, 395] on div at bounding box center [279, 397] width 21 height 21
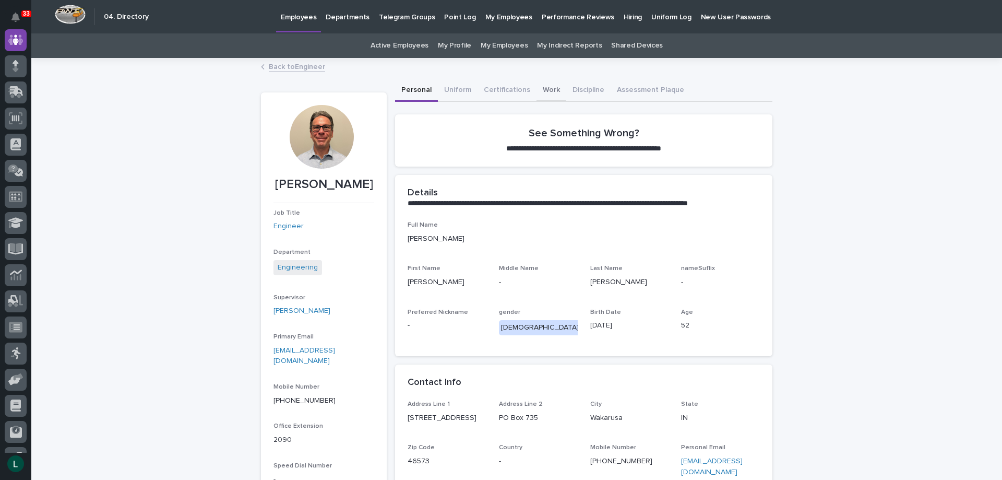
click at [543, 89] on button "Work" at bounding box center [552, 91] width 30 height 22
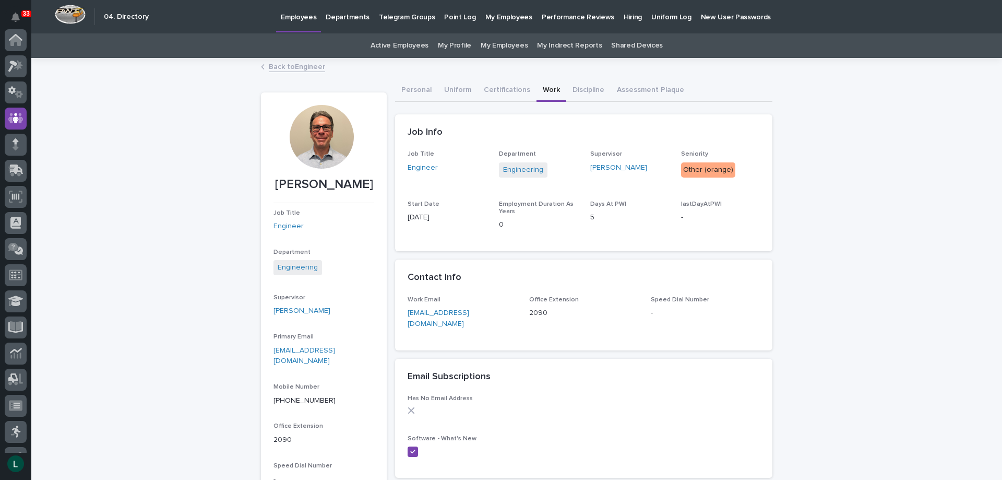
click at [330, 17] on p "Departments" at bounding box center [348, 11] width 44 height 22
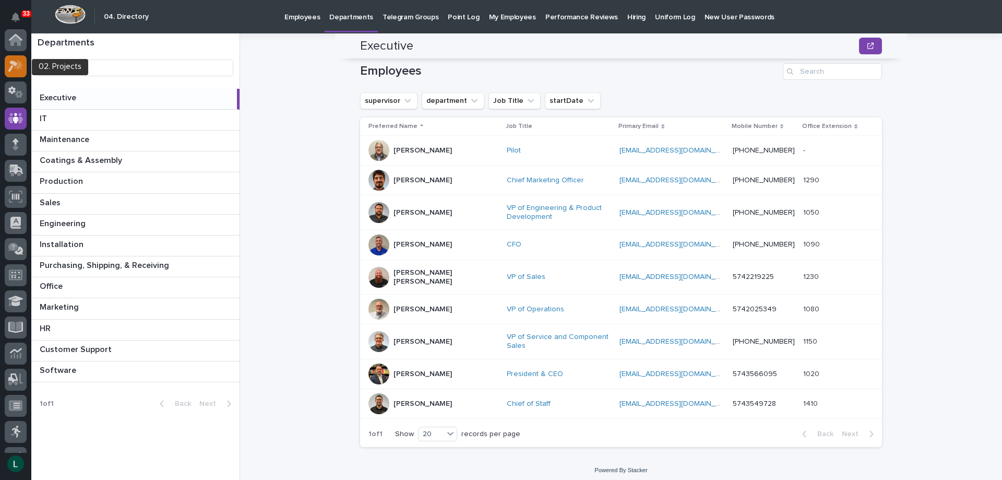
click at [20, 65] on icon at bounding box center [18, 65] width 9 height 10
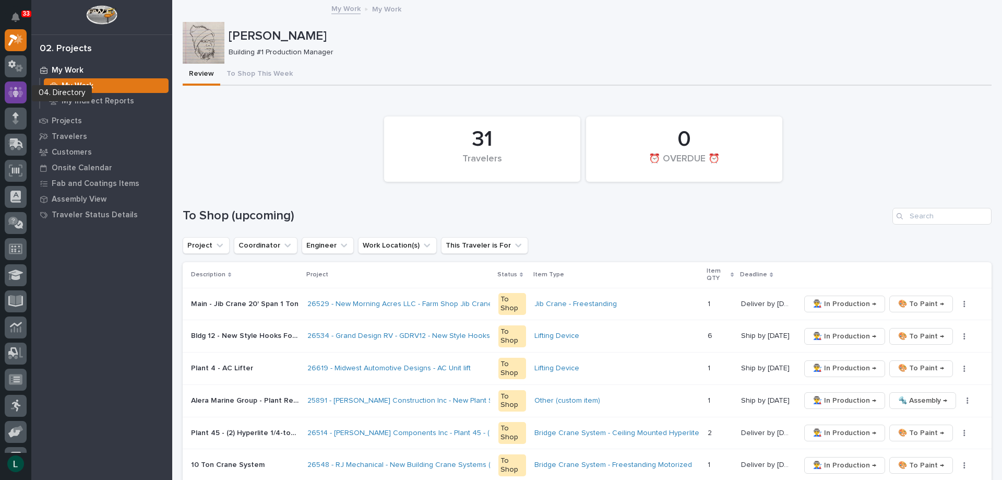
click at [9, 87] on icon at bounding box center [15, 92] width 15 height 12
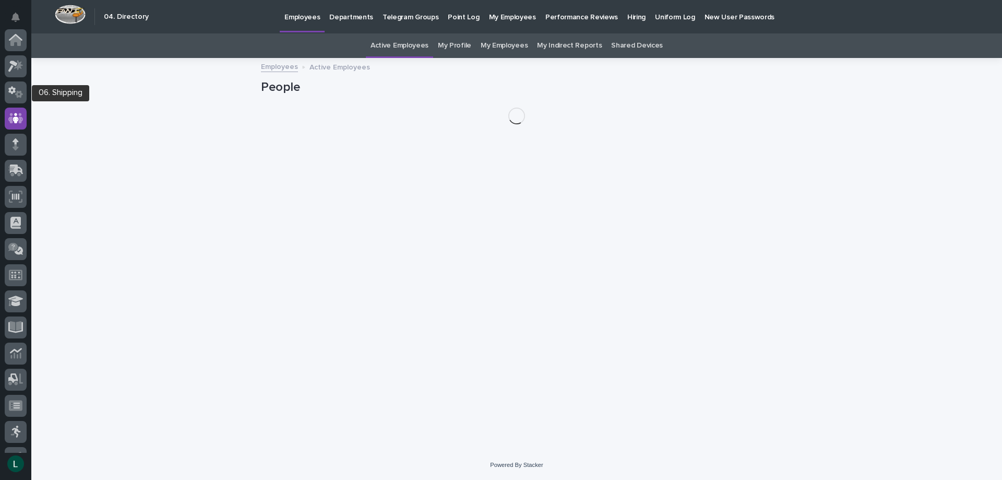
scroll to position [78, 0]
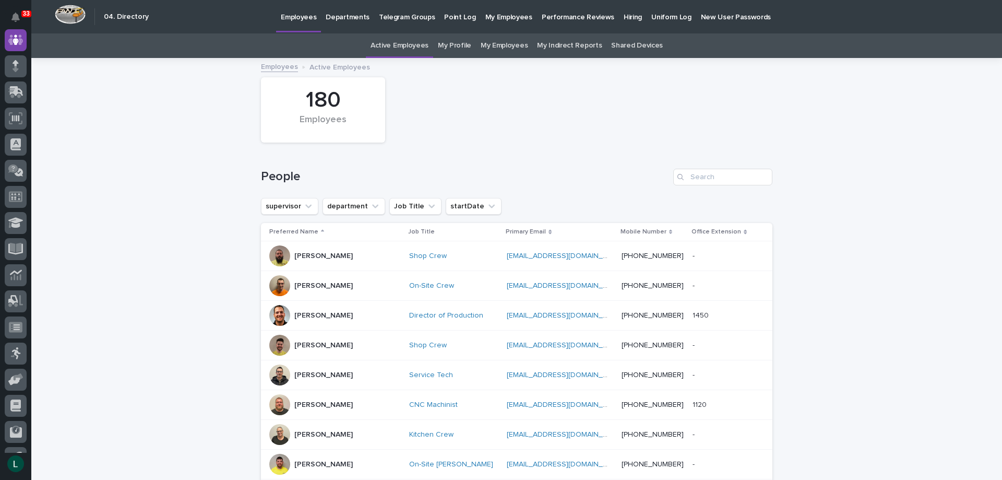
click at [491, 43] on link "My Employees" at bounding box center [504, 45] width 47 height 25
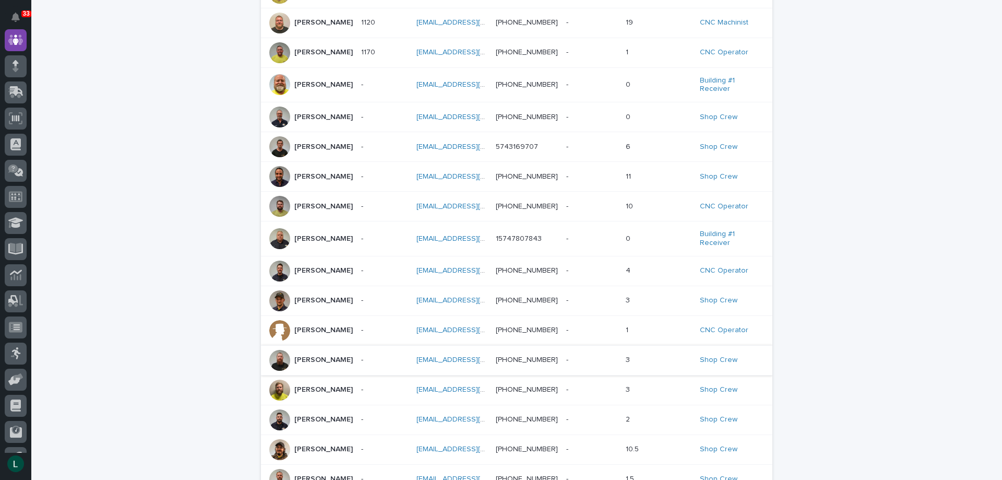
scroll to position [313, 0]
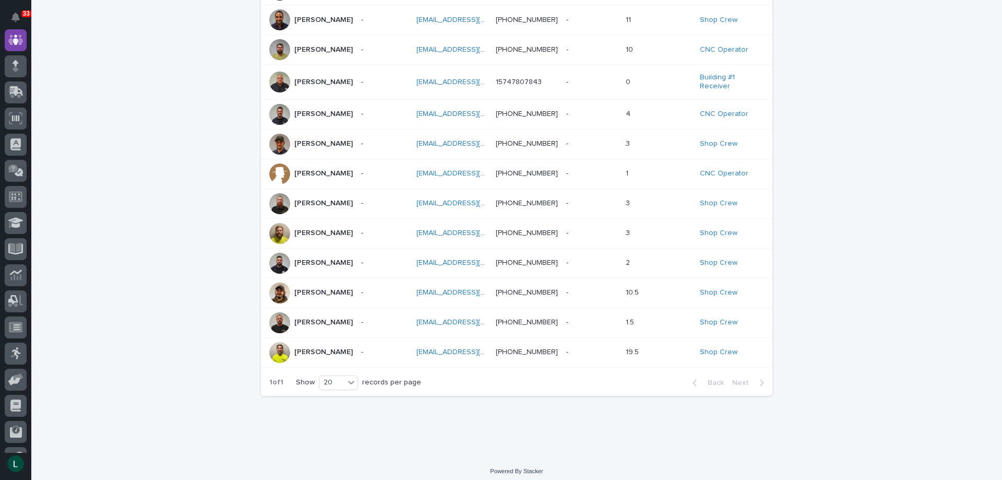
click at [310, 354] on p "Troy Cutter" at bounding box center [323, 352] width 58 height 9
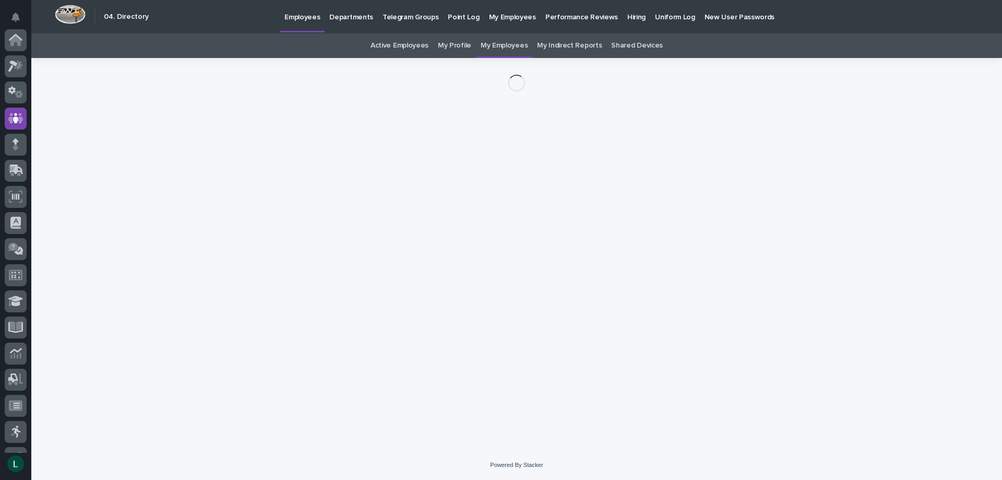
scroll to position [78, 0]
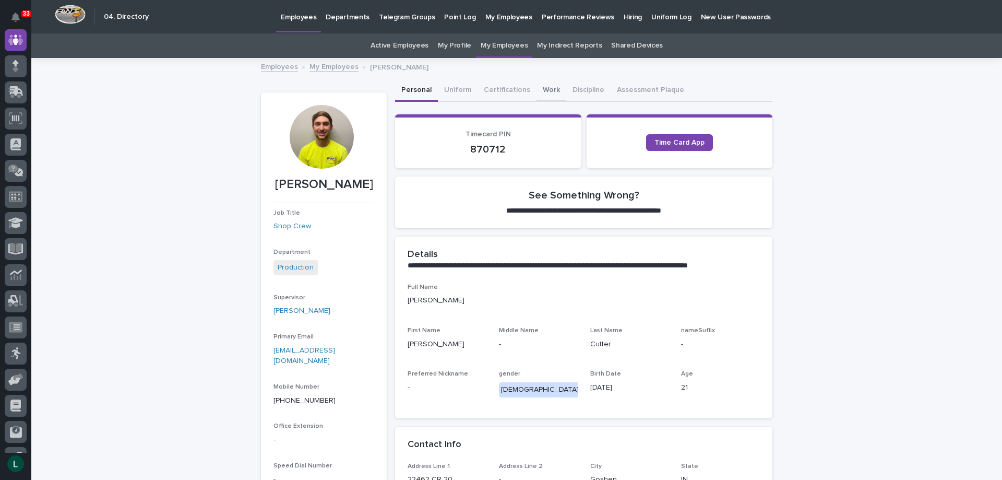
click at [541, 89] on button "Work" at bounding box center [552, 91] width 30 height 22
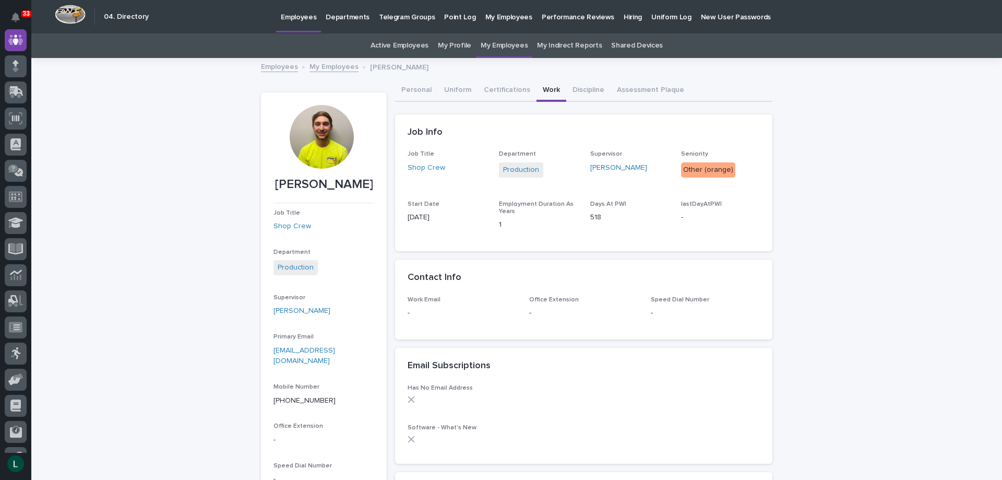
click at [327, 65] on link "My Employees" at bounding box center [334, 66] width 49 height 12
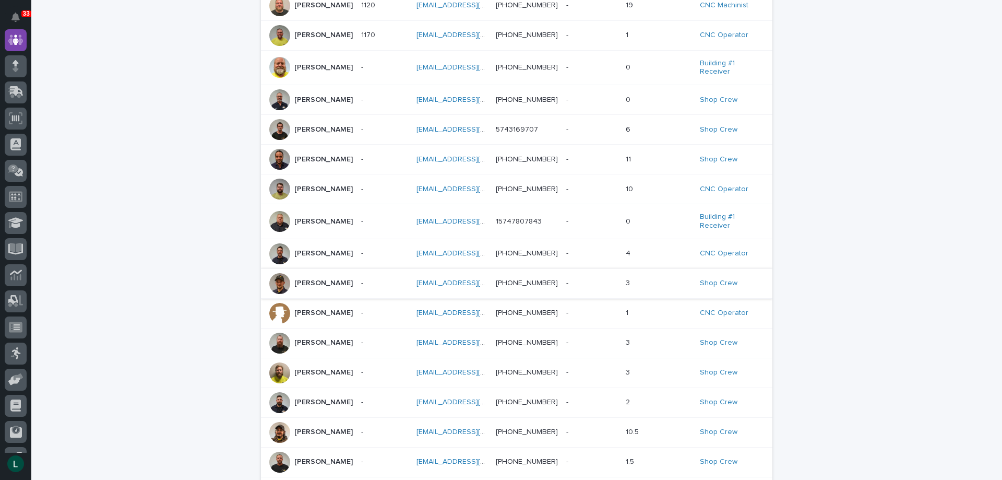
scroll to position [190, 0]
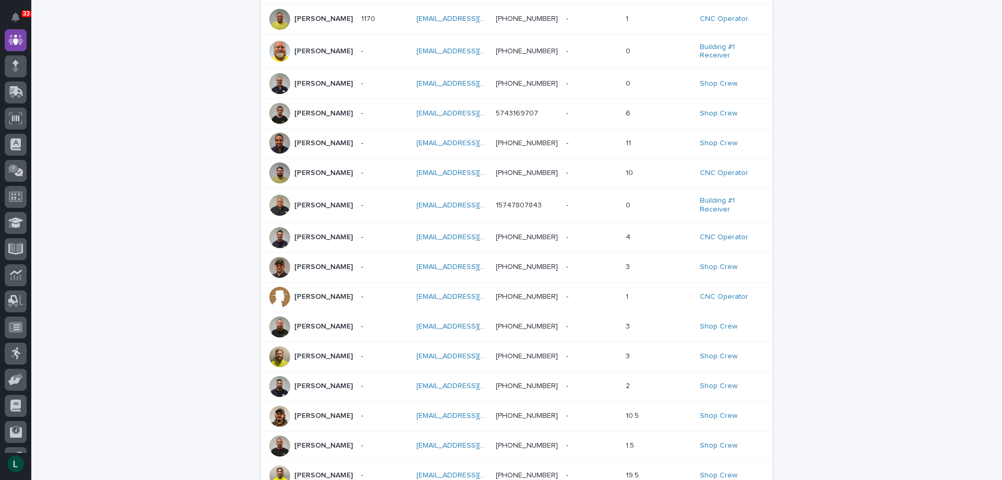
click at [333, 360] on p "Mitch Bernard" at bounding box center [323, 356] width 58 height 9
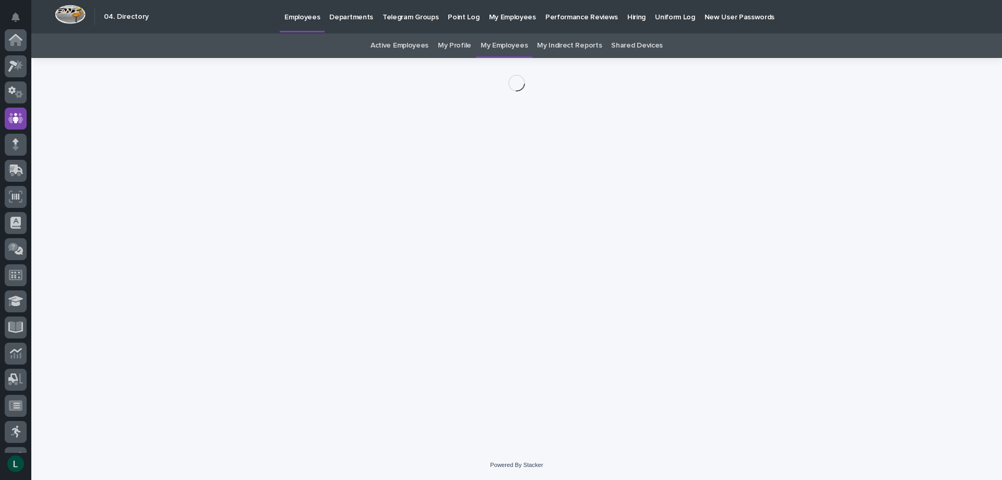
scroll to position [78, 0]
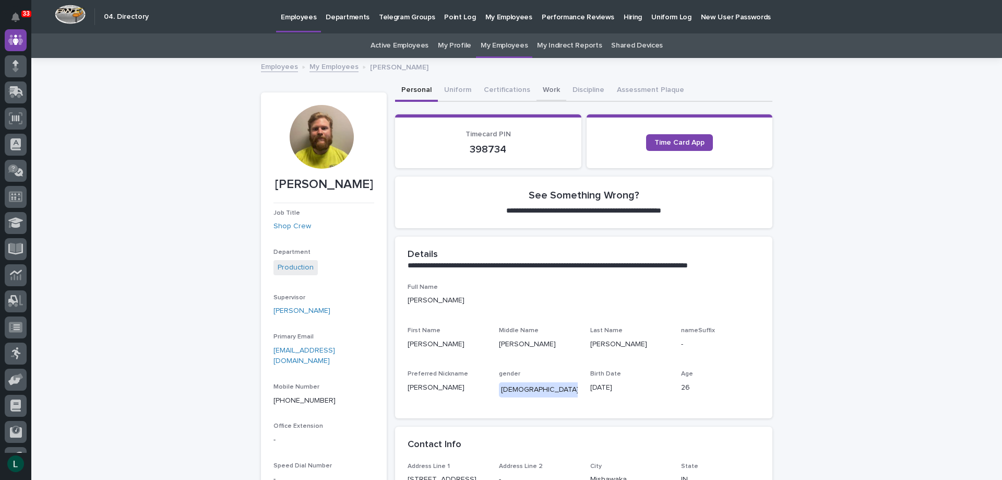
click at [537, 89] on button "Work" at bounding box center [552, 91] width 30 height 22
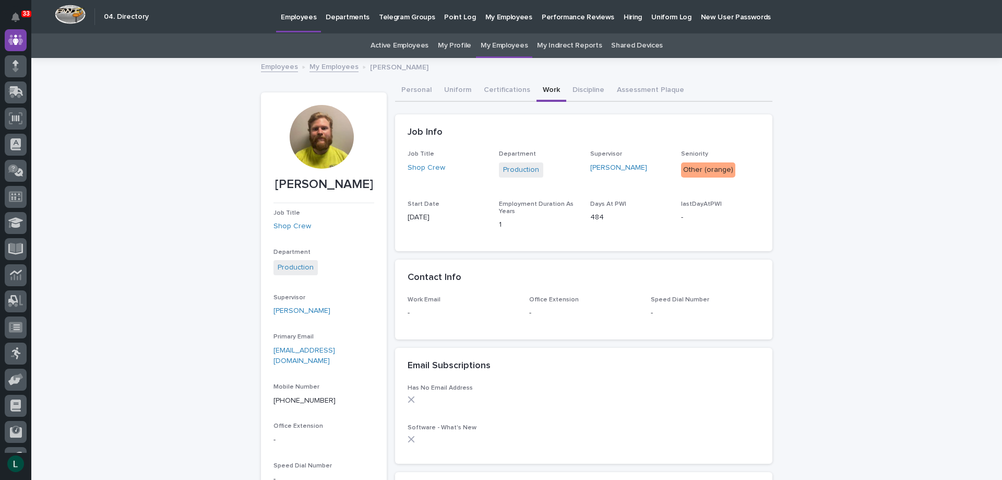
click at [324, 66] on link "My Employees" at bounding box center [334, 66] width 49 height 12
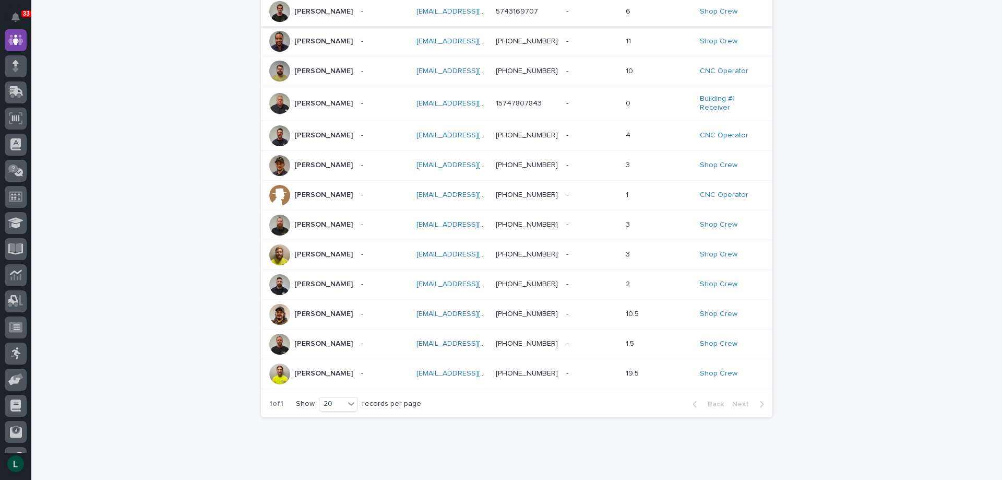
scroll to position [294, 0]
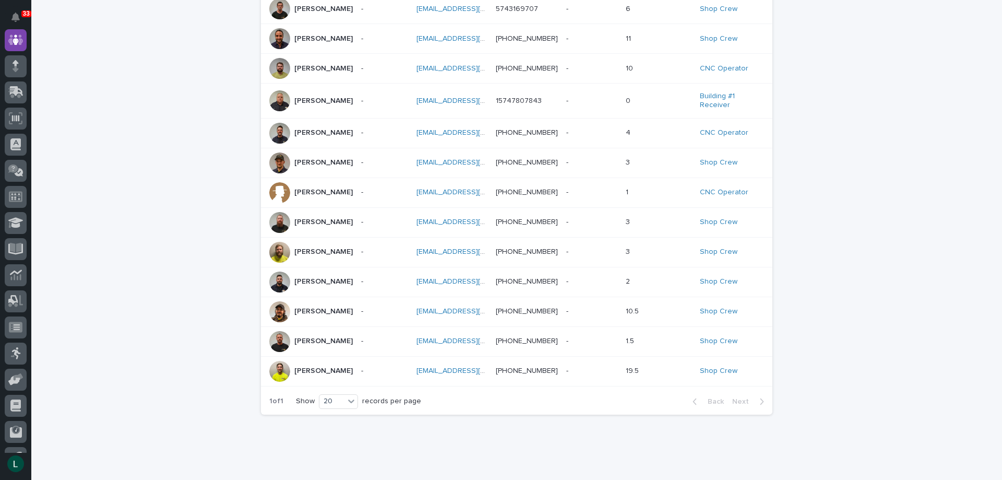
click at [298, 315] on p "Nicholas Moore" at bounding box center [323, 311] width 58 height 9
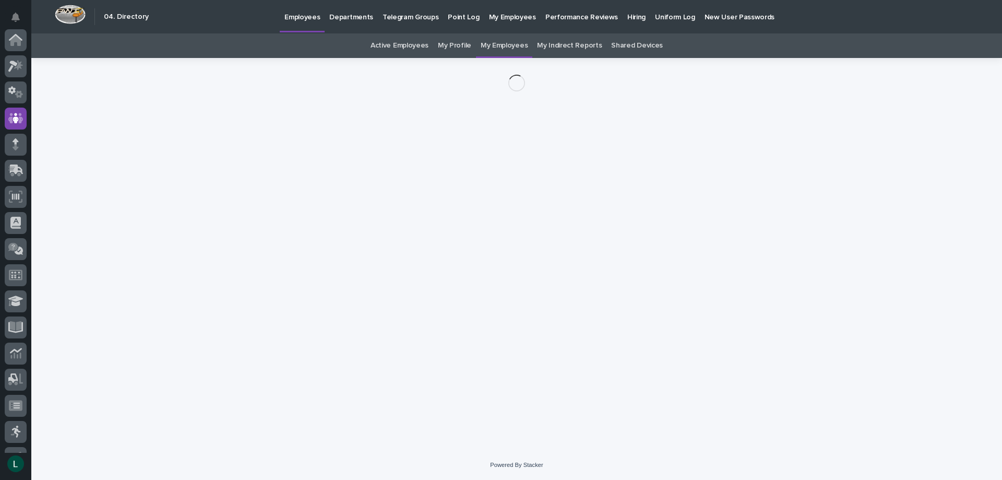
scroll to position [78, 0]
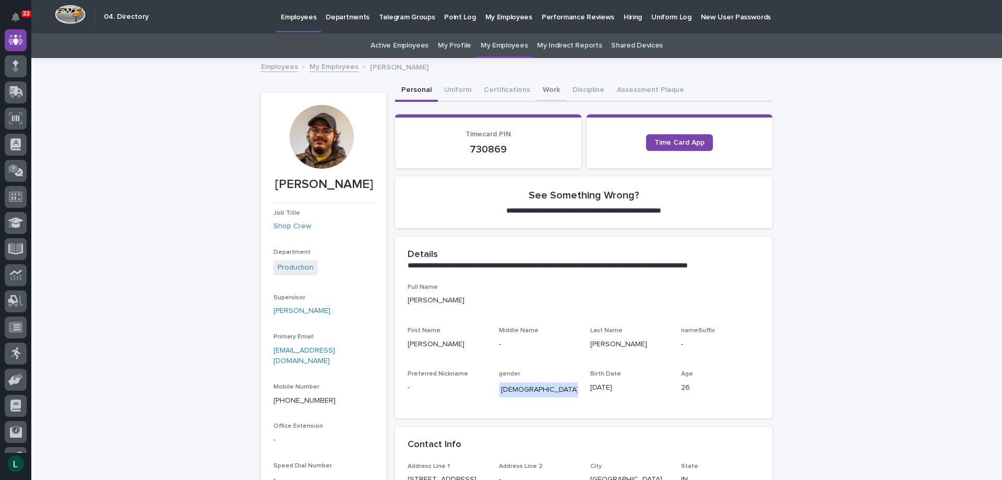
click at [541, 89] on button "Work" at bounding box center [552, 91] width 30 height 22
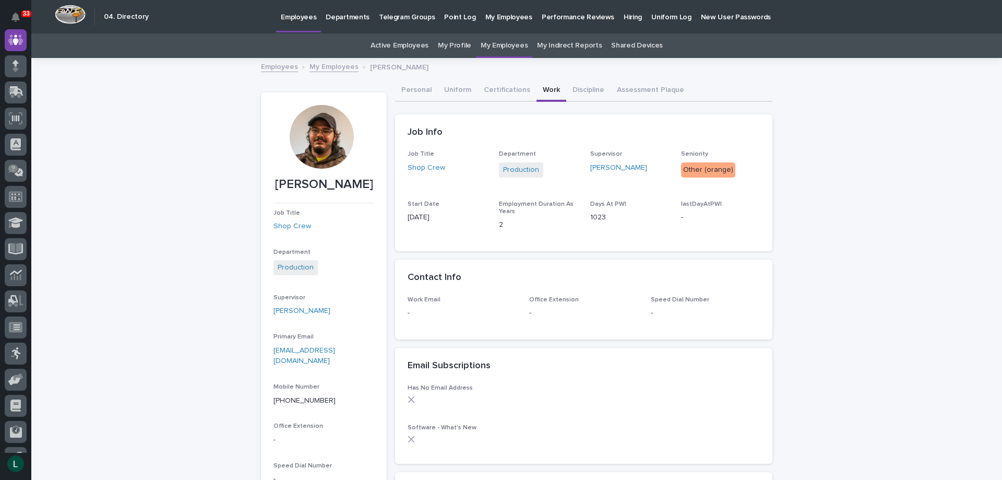
click at [323, 68] on link "My Employees" at bounding box center [334, 66] width 49 height 12
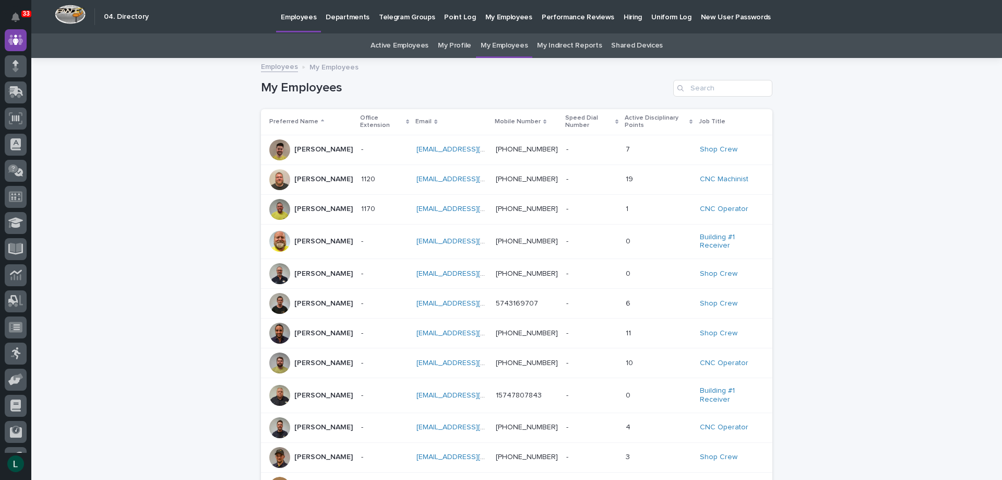
click at [300, 147] on p "Adrian Helmuth" at bounding box center [323, 149] width 58 height 9
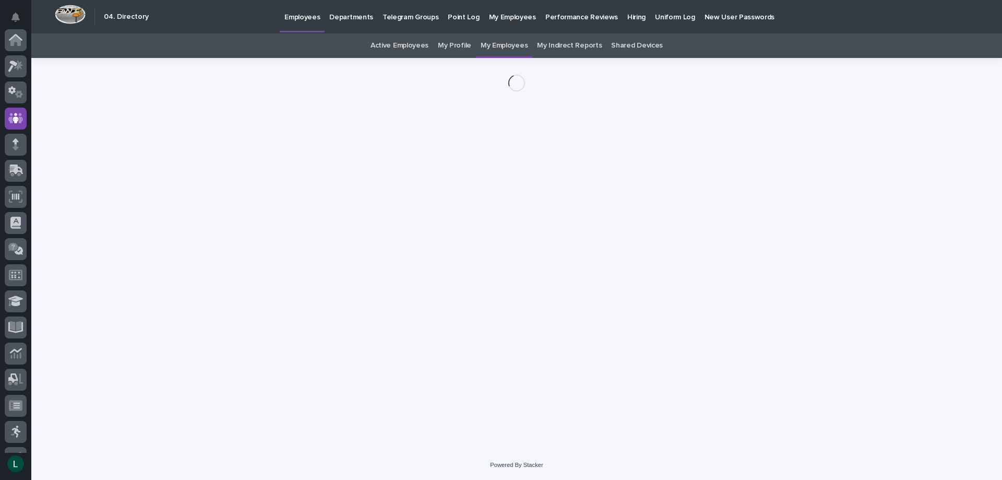
scroll to position [78, 0]
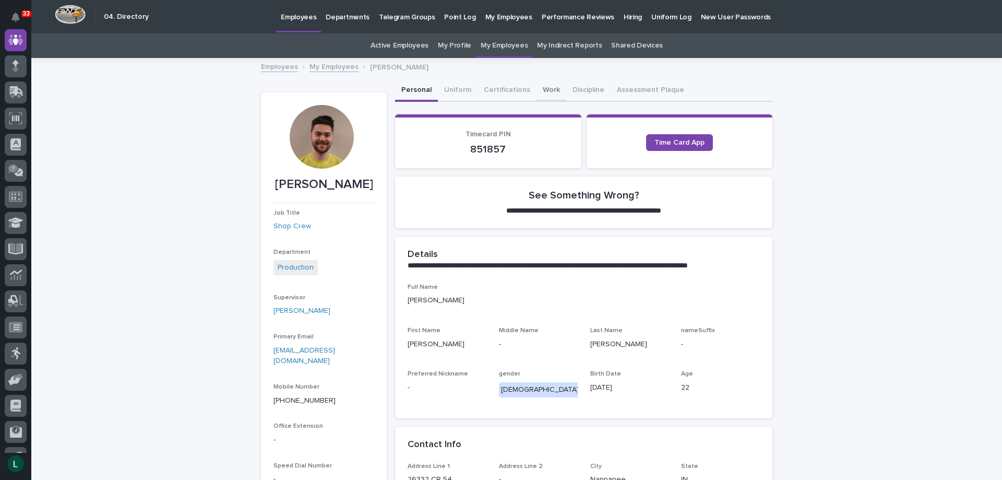
click at [541, 87] on button "Work" at bounding box center [552, 91] width 30 height 22
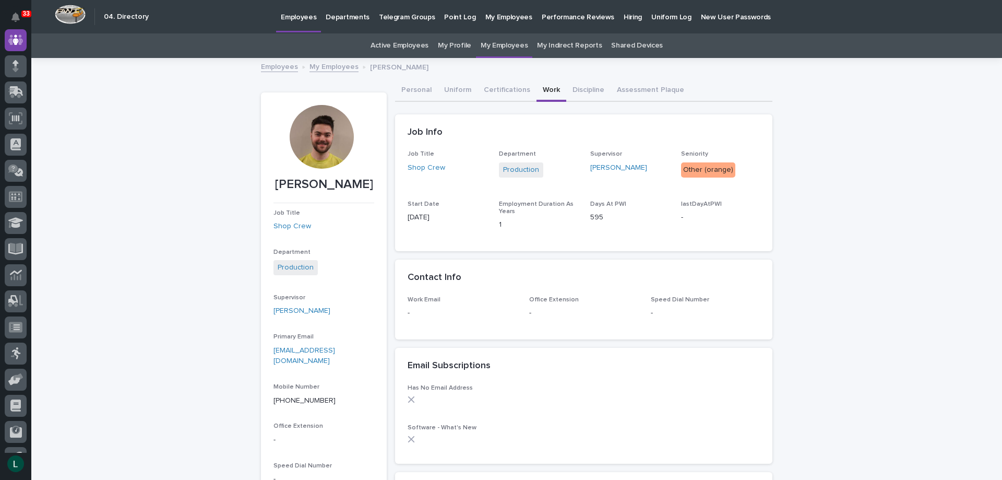
click at [340, 65] on link "My Employees" at bounding box center [334, 66] width 49 height 12
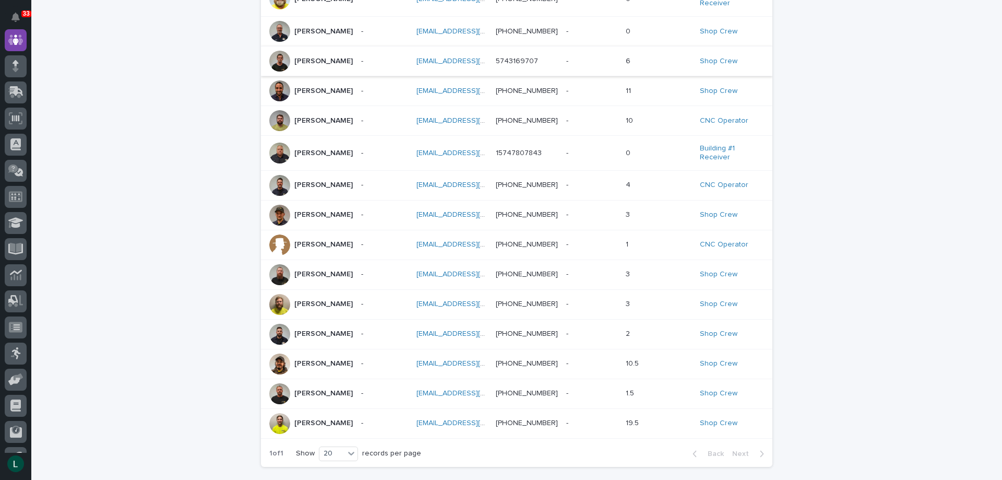
scroll to position [190, 0]
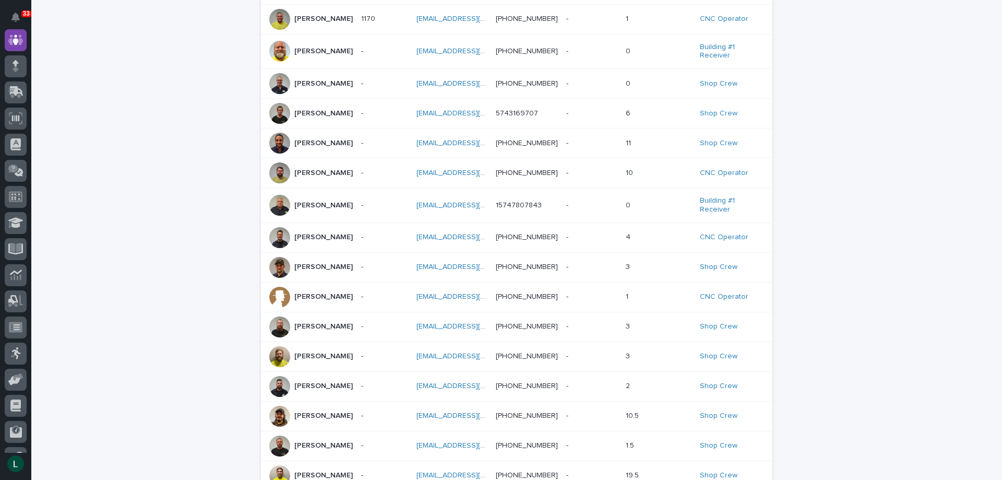
click at [300, 266] on p "Jeremy Helmuth" at bounding box center [323, 267] width 58 height 9
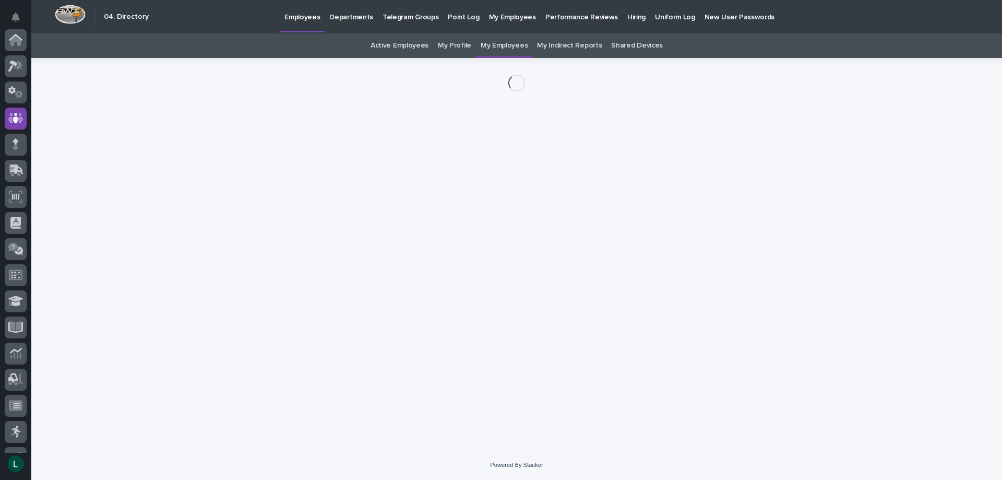
scroll to position [78, 0]
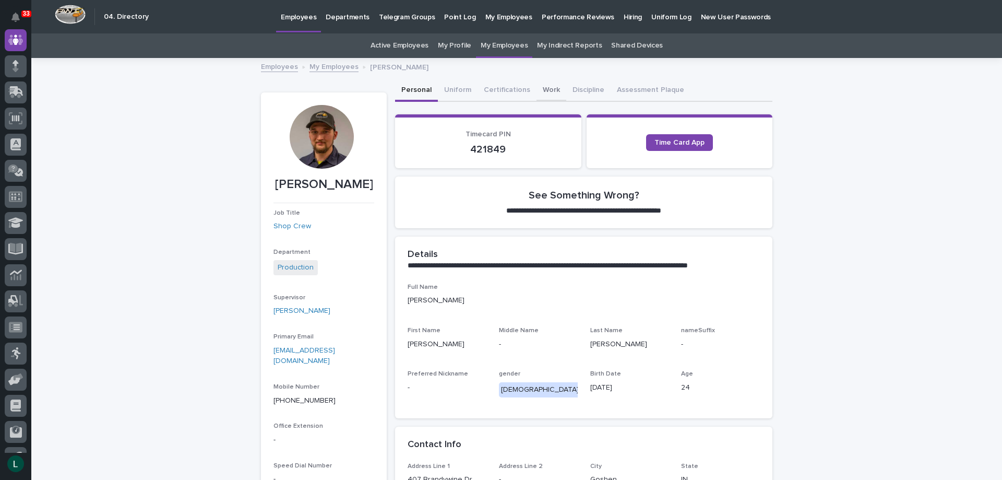
click at [543, 87] on button "Work" at bounding box center [552, 91] width 30 height 22
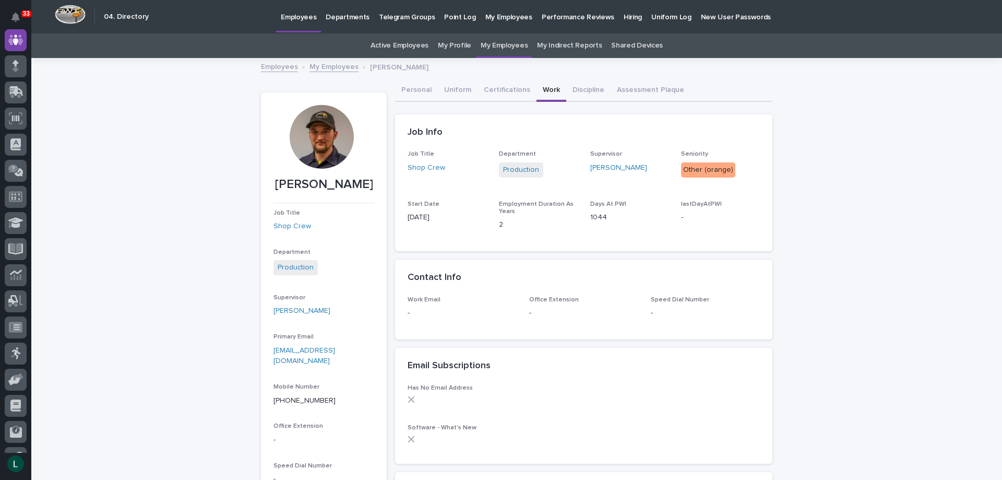
click at [321, 65] on link "My Employees" at bounding box center [334, 66] width 49 height 12
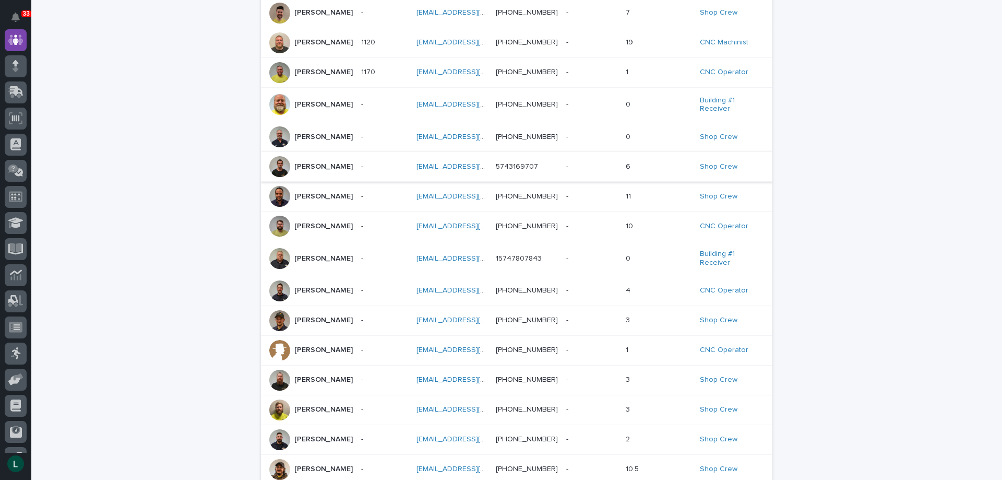
scroll to position [190, 0]
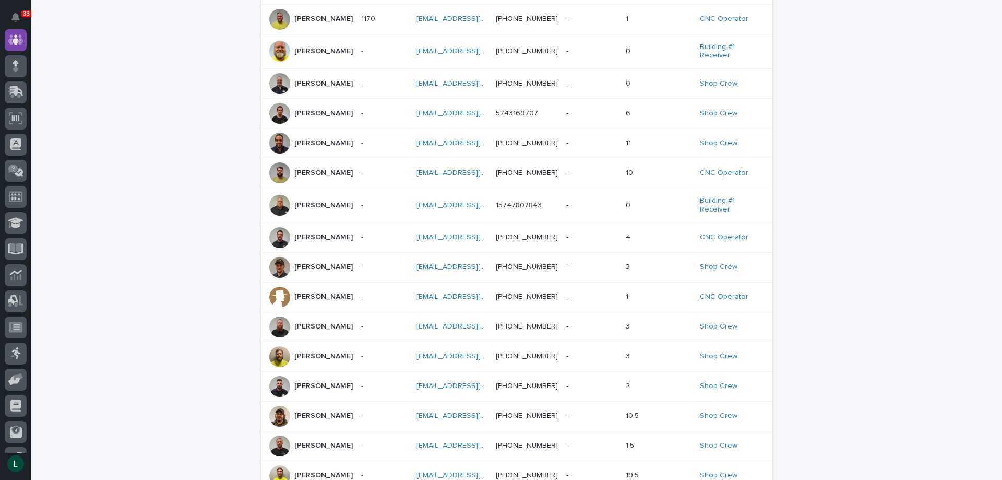
click at [325, 418] on p "Nicholas Moore" at bounding box center [323, 415] width 58 height 9
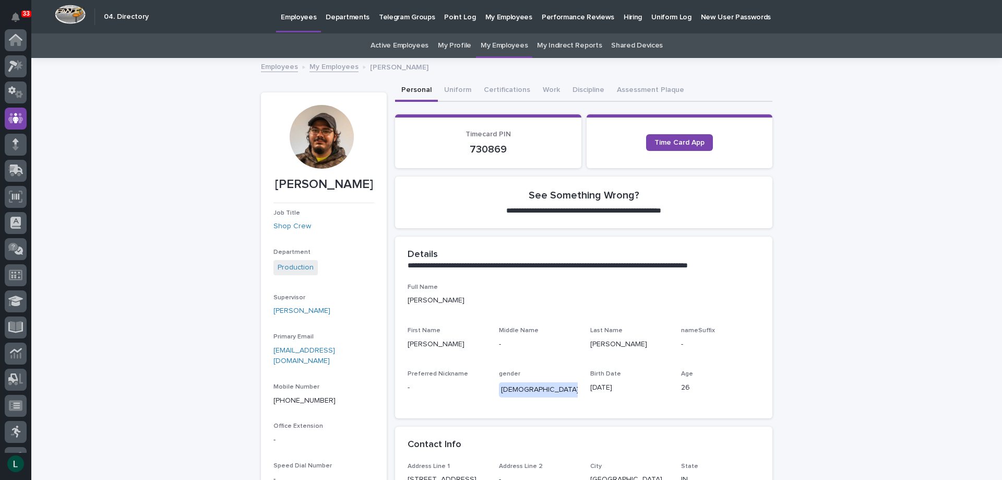
scroll to position [78, 0]
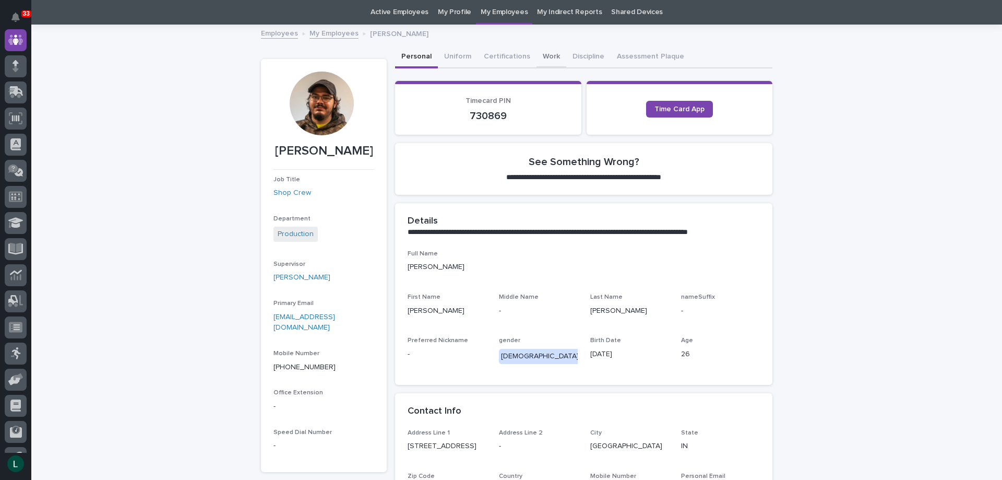
click at [539, 54] on button "Work" at bounding box center [552, 57] width 30 height 22
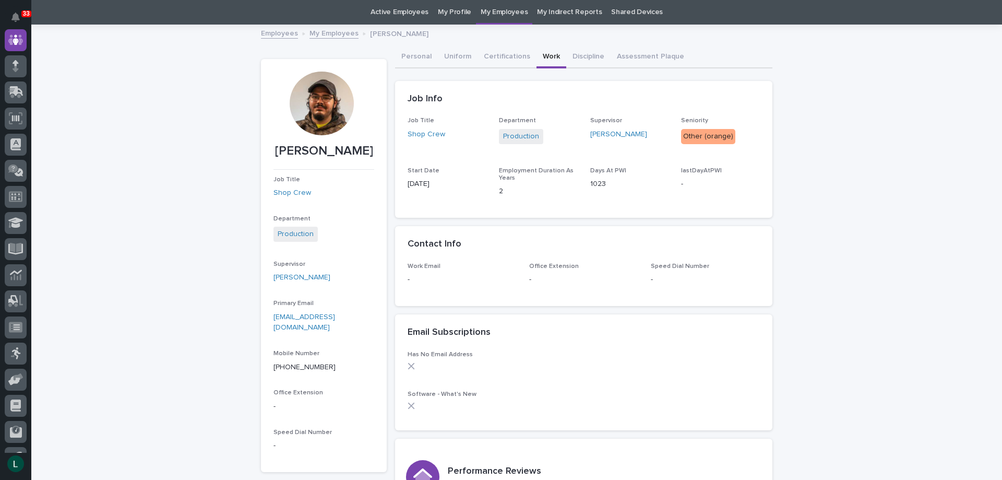
click at [311, 33] on link "My Employees" at bounding box center [334, 33] width 49 height 12
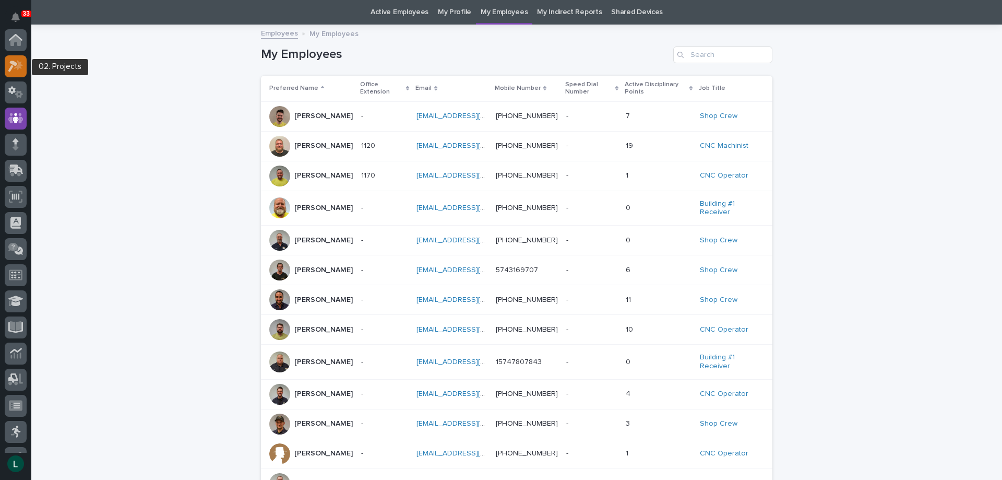
click at [16, 64] on icon at bounding box center [12, 66] width 9 height 11
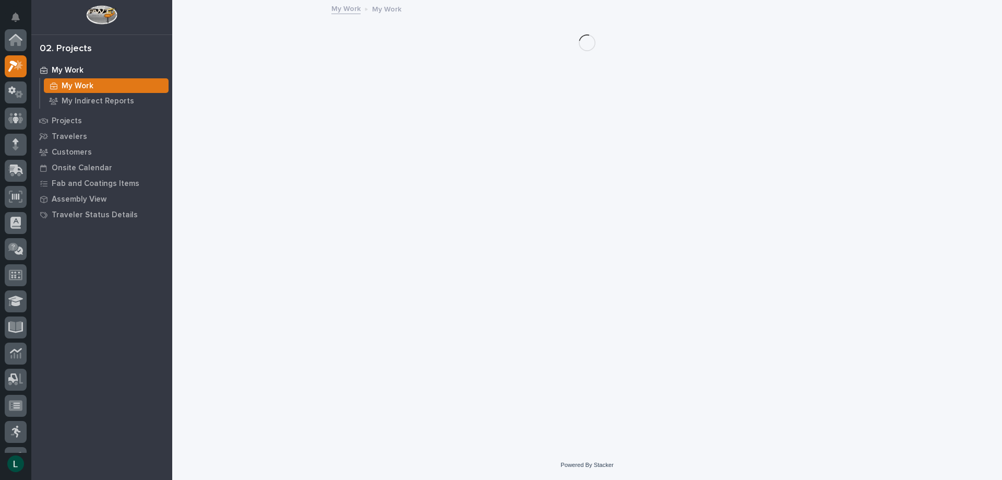
scroll to position [26, 0]
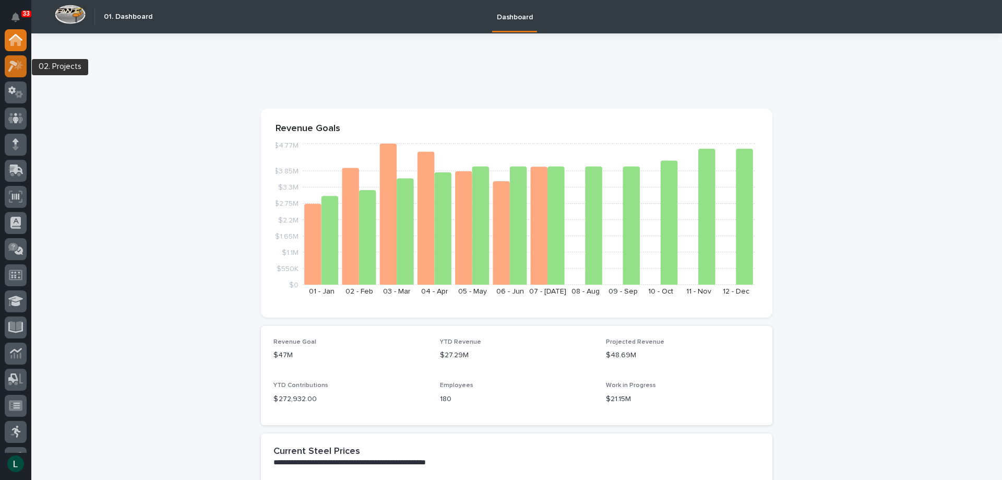
click at [11, 62] on icon at bounding box center [12, 66] width 9 height 11
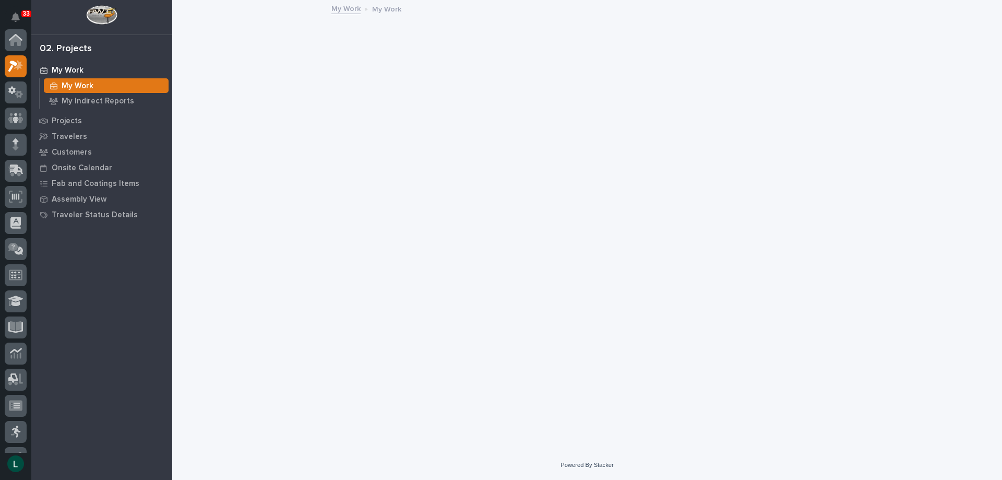
scroll to position [26, 0]
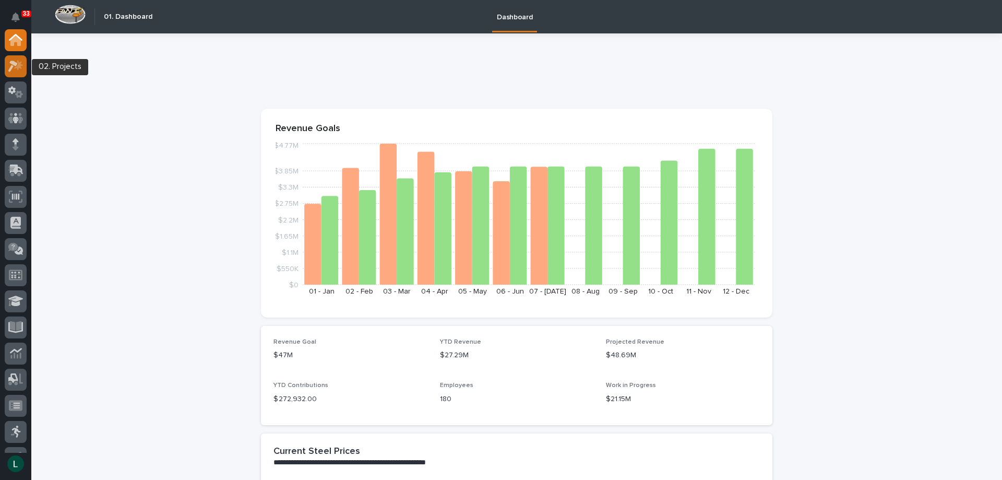
click at [15, 60] on icon at bounding box center [15, 66] width 15 height 12
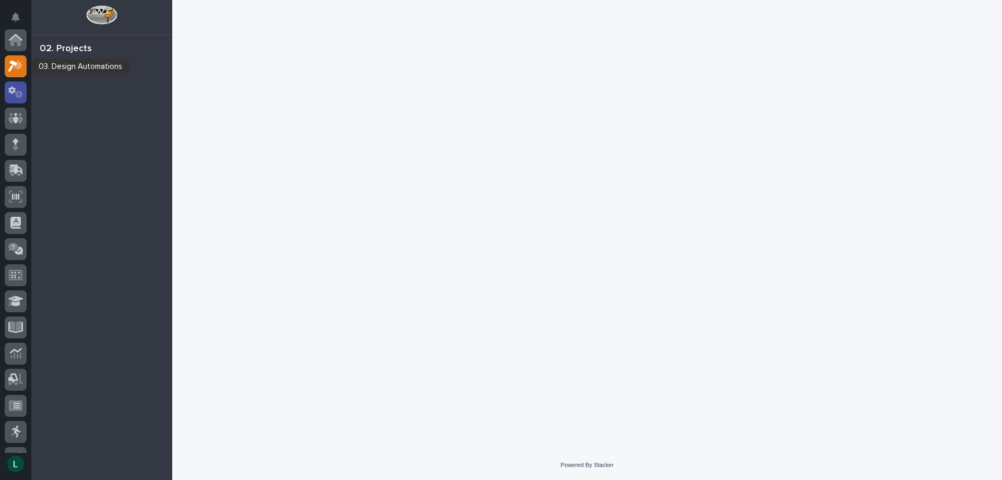
scroll to position [26, 0]
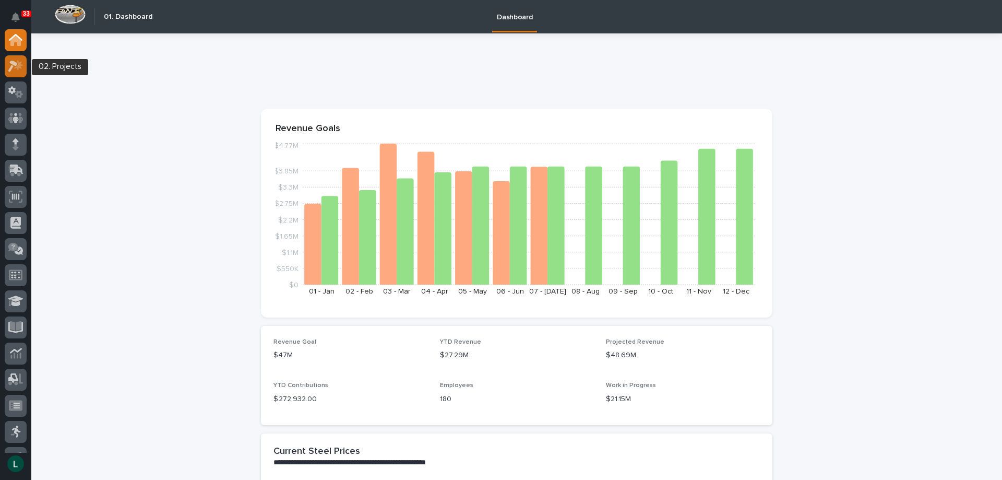
click at [15, 62] on icon at bounding box center [15, 66] width 15 height 12
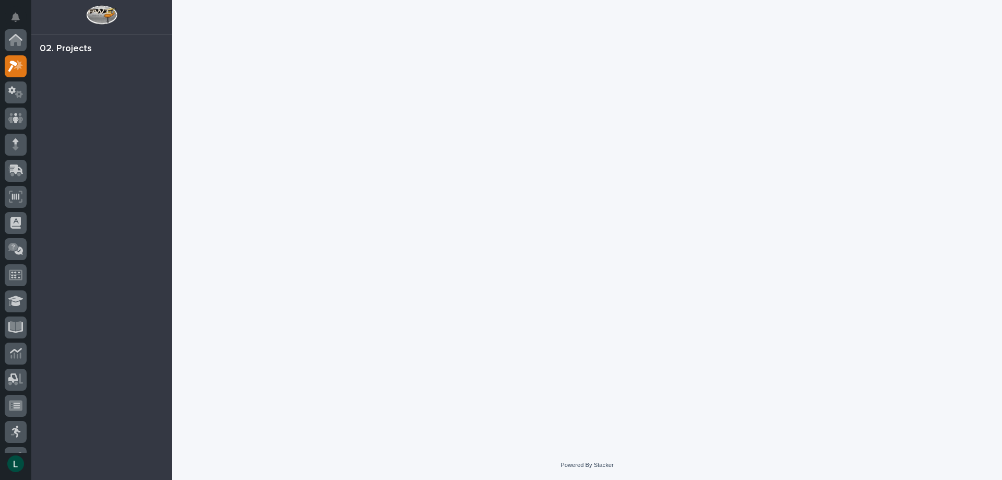
scroll to position [26, 0]
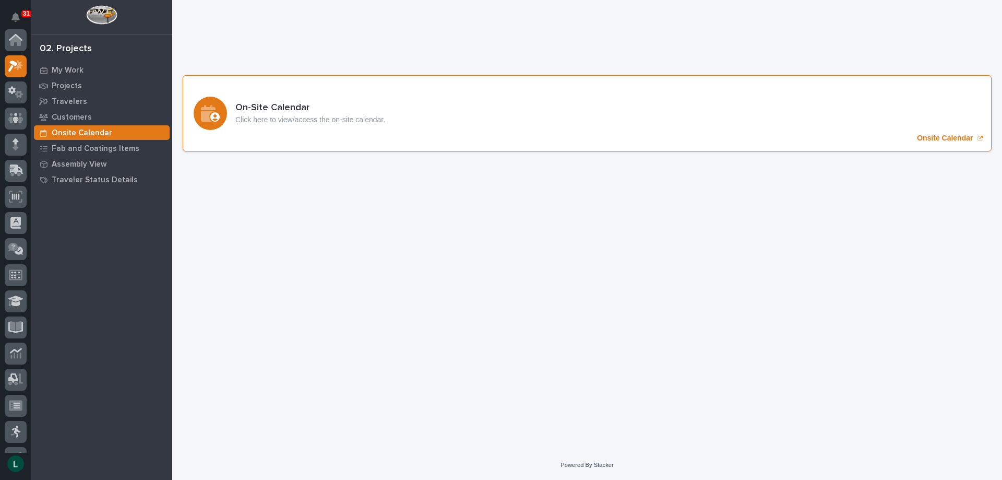
scroll to position [26, 0]
click at [216, 115] on icon "Onsite Calendar" at bounding box center [210, 113] width 19 height 17
